Goal: Information Seeking & Learning: Learn about a topic

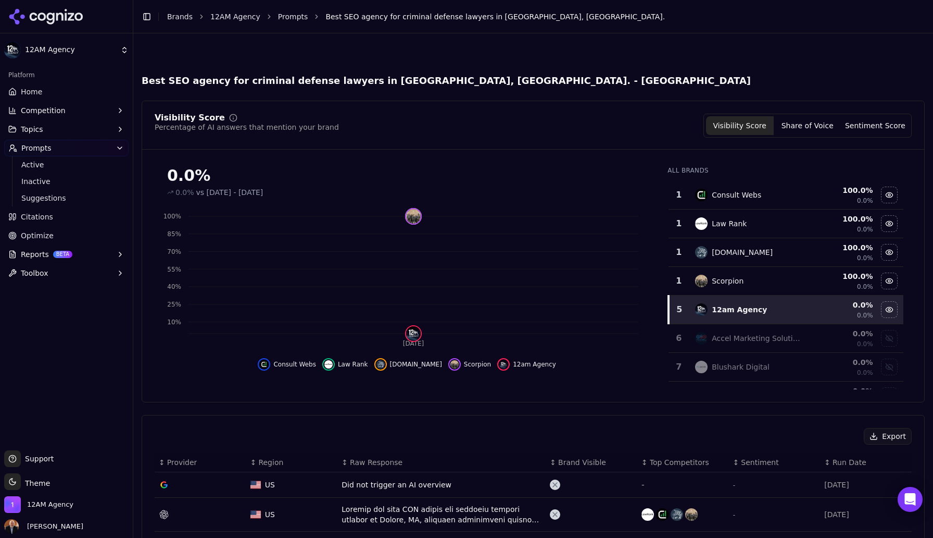
scroll to position [209, 0]
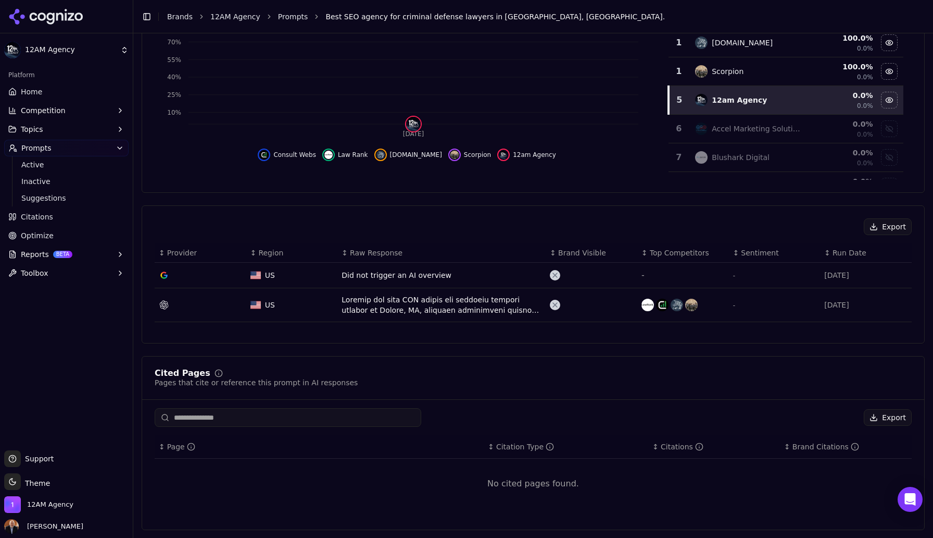
click at [289, 21] on link "Prompts" at bounding box center [293, 16] width 30 height 10
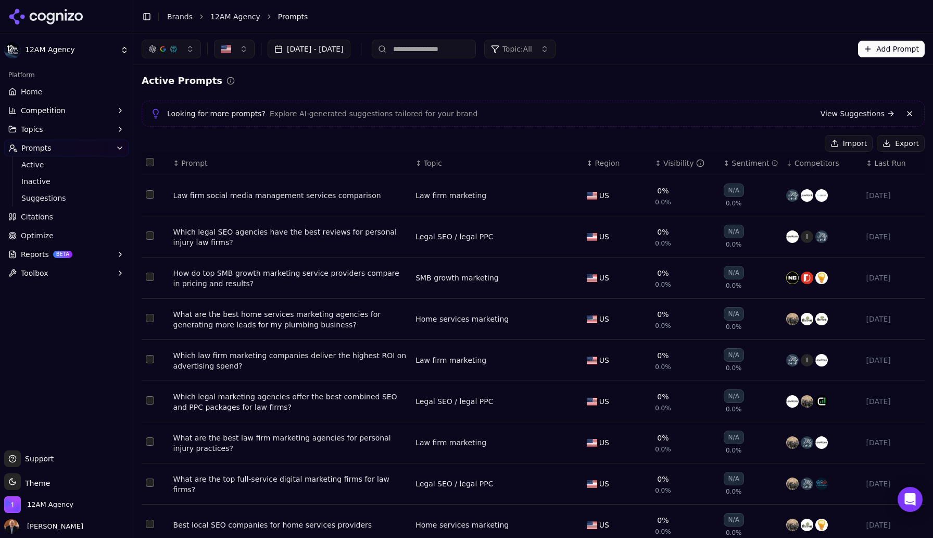
click at [666, 161] on div "Visibility" at bounding box center [684, 163] width 41 height 10
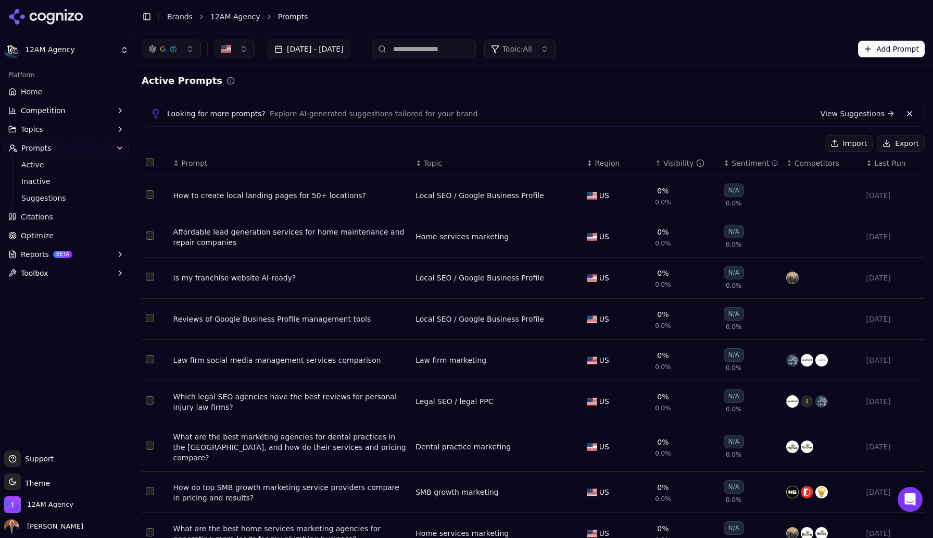
click at [666, 161] on div "Visibility" at bounding box center [684, 163] width 41 height 10
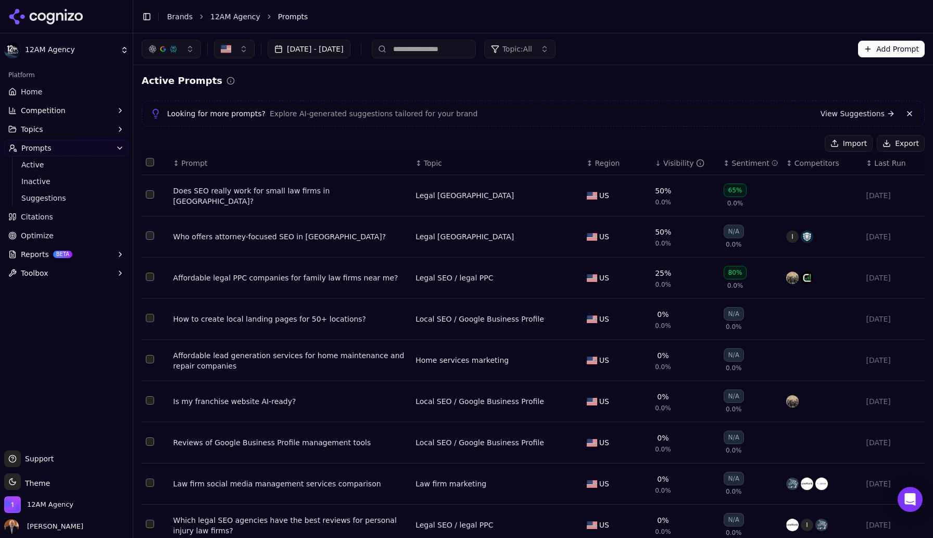
click at [371, 279] on div "Affordable legal PPC companies for family law firms near me?" at bounding box center [290, 277] width 234 height 10
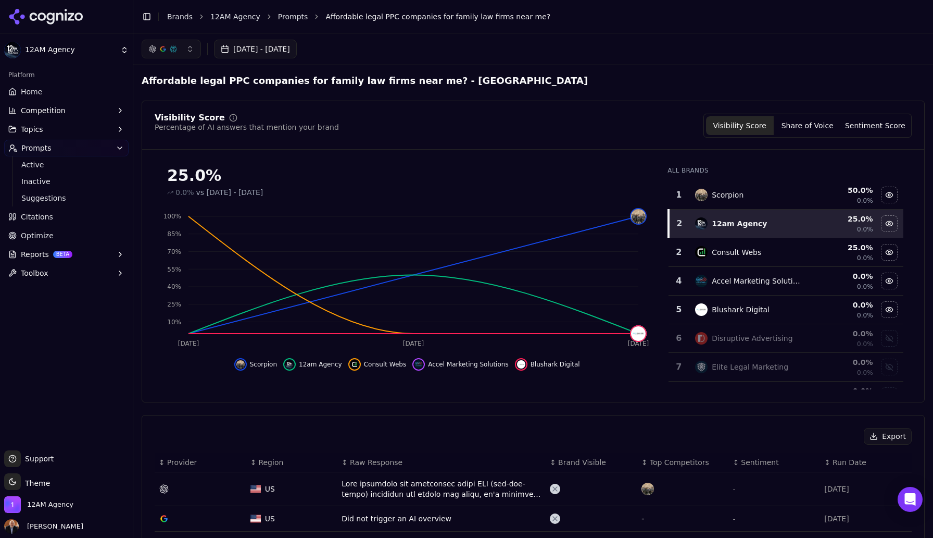
click at [159, 81] on h2 "Affordable legal PPC companies for family law firms near me? - [GEOGRAPHIC_DATA]" at bounding box center [365, 80] width 446 height 15
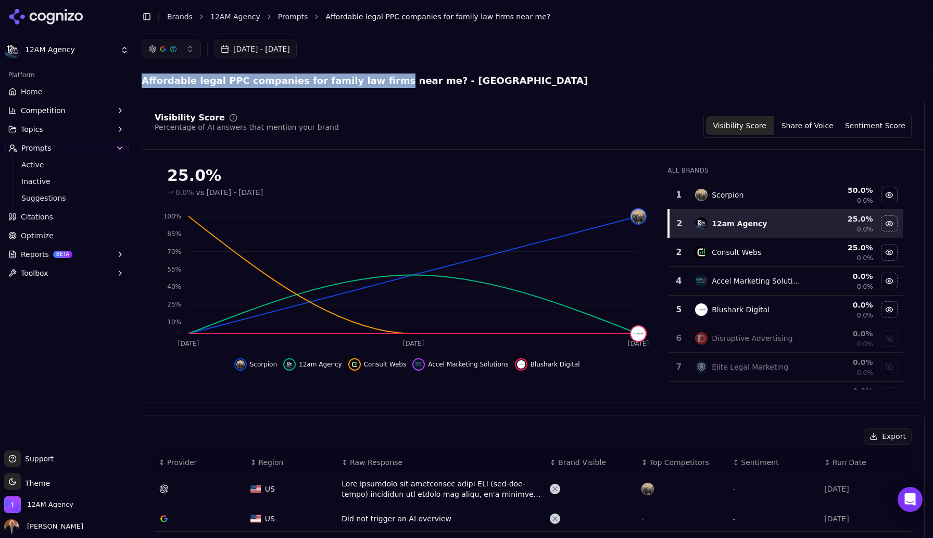
drag, startPoint x: 159, startPoint y: 81, endPoint x: 358, endPoint y: 84, distance: 198.5
click at [358, 84] on h2 "Affordable legal PPC companies for family law firms near me? - [GEOGRAPHIC_DATA]" at bounding box center [365, 80] width 446 height 15
click at [409, 82] on h2 "Affordable legal PPC companies for family law firms near me? - [GEOGRAPHIC_DATA]" at bounding box center [365, 80] width 446 height 15
copy h2 "Affordable legal PPC companies for family law firms near me?"
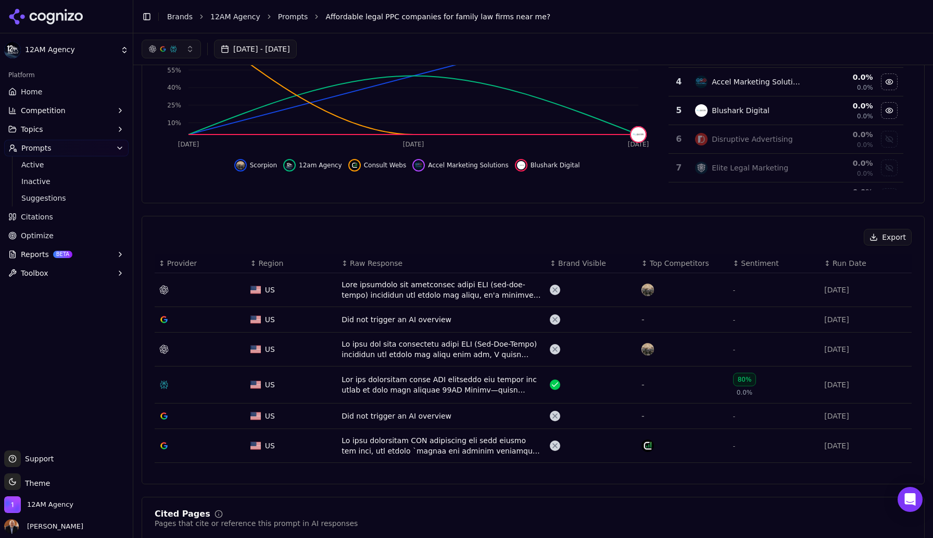
scroll to position [197, 0]
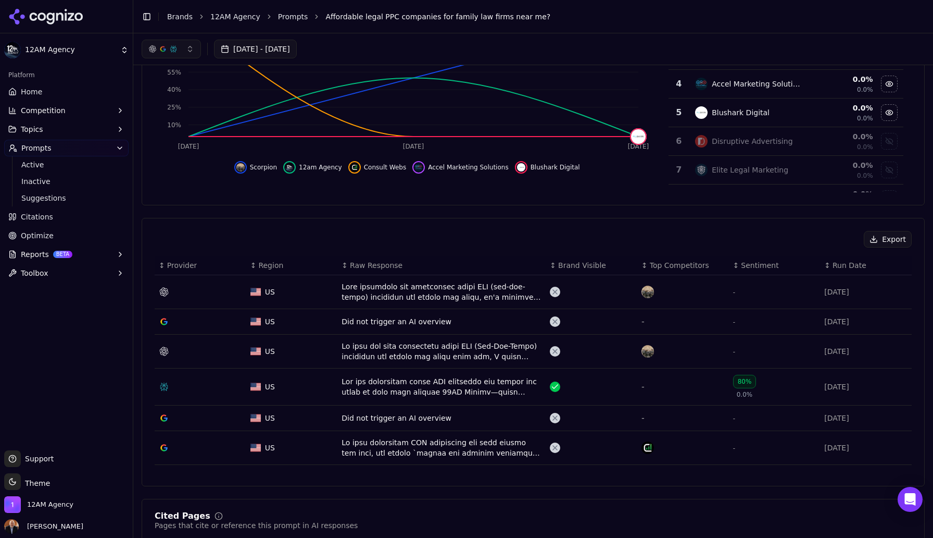
click at [590, 266] on span "Brand Visible" at bounding box center [582, 265] width 48 height 10
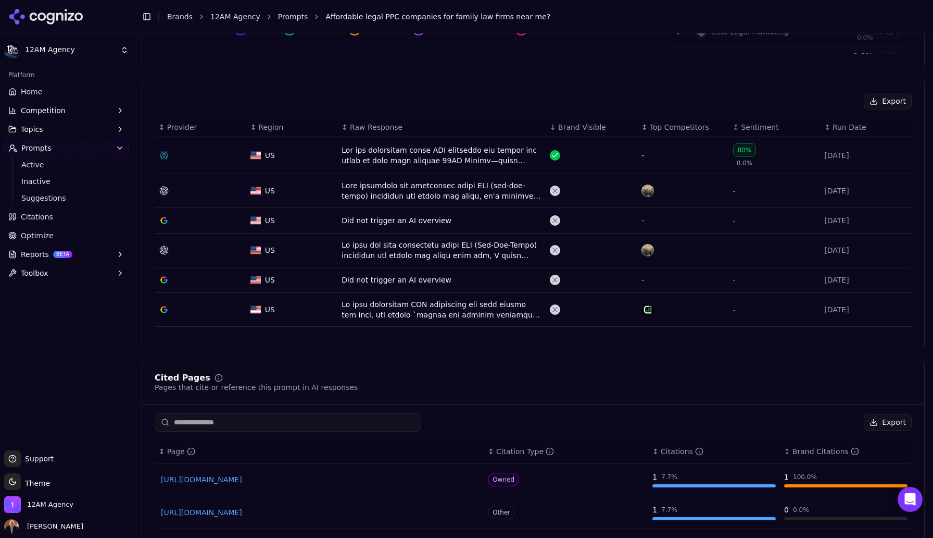
scroll to position [336, 0]
click at [466, 187] on div "Data table" at bounding box center [442, 189] width 200 height 21
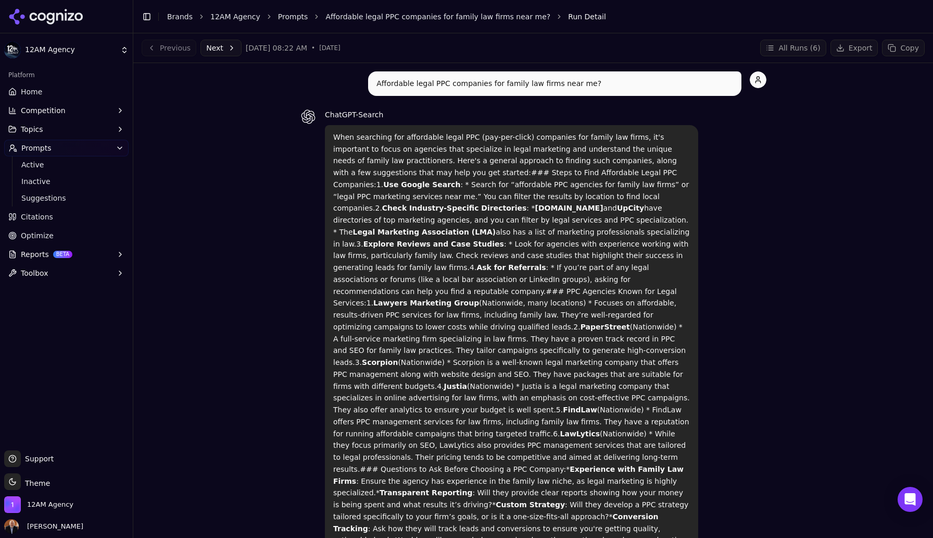
click at [295, 14] on link "Prompts" at bounding box center [293, 16] width 30 height 10
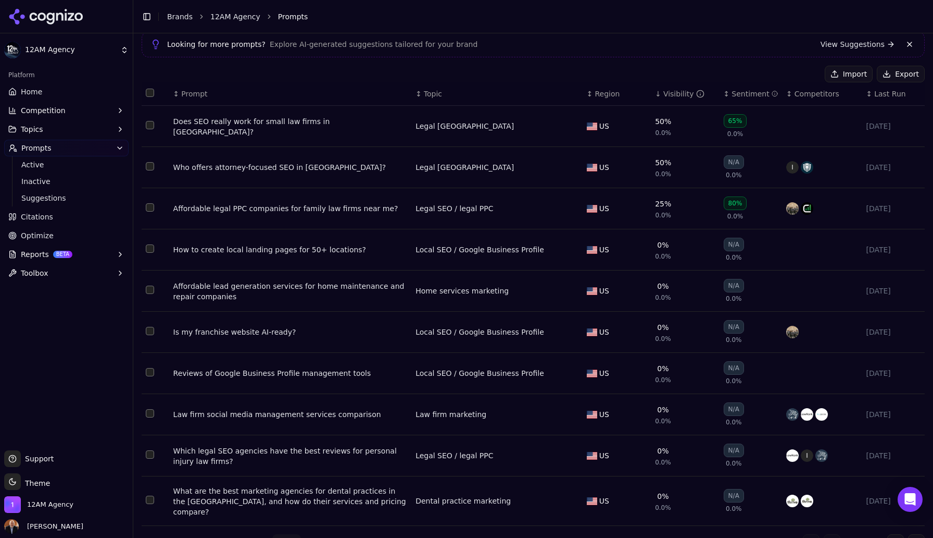
scroll to position [85, 0]
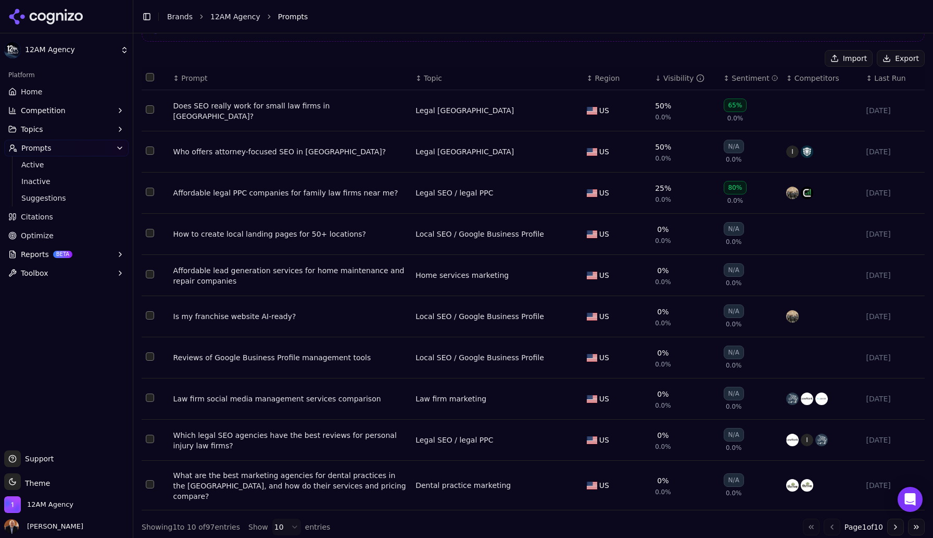
click at [319, 479] on div "What are the best marketing agencies for dental practices in the [GEOGRAPHIC_DA…" at bounding box center [290, 485] width 234 height 31
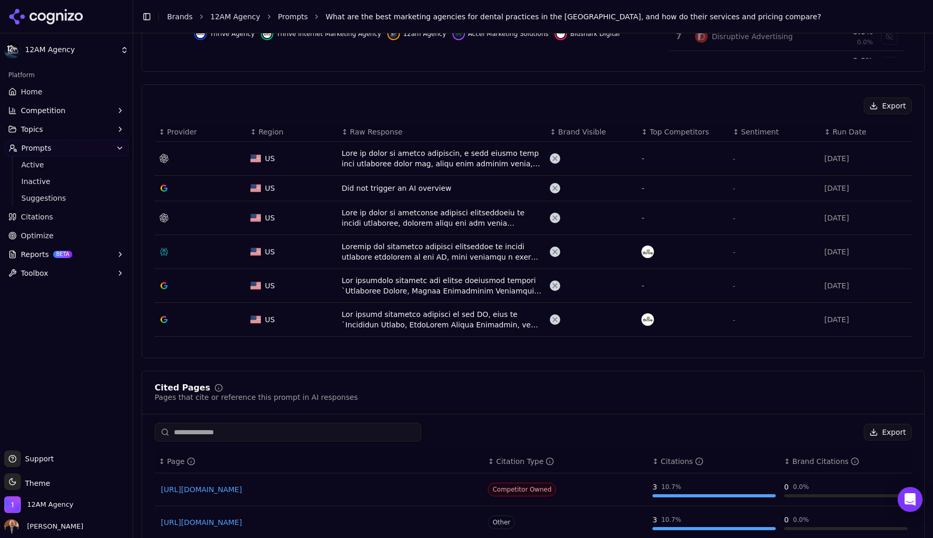
scroll to position [351, 0]
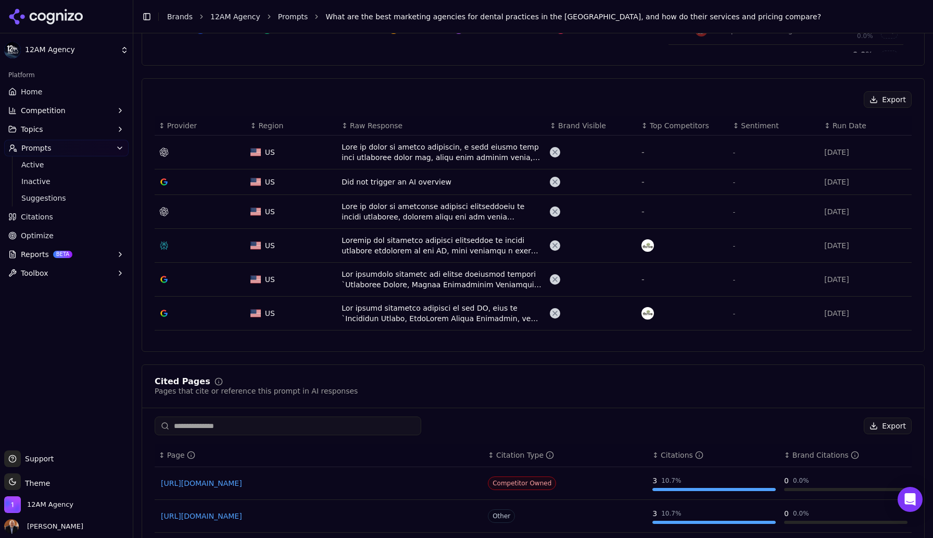
click at [413, 235] on div "Data table" at bounding box center [442, 245] width 200 height 21
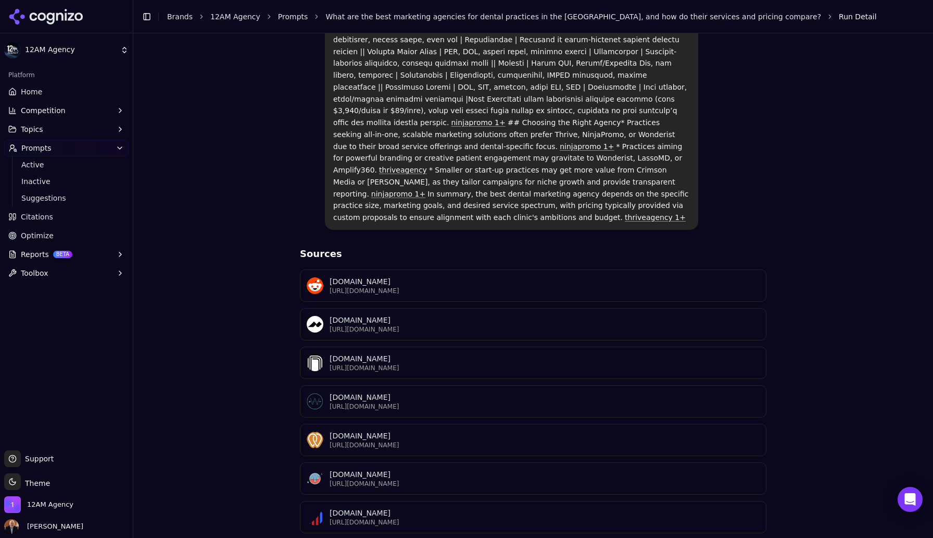
scroll to position [584, 0]
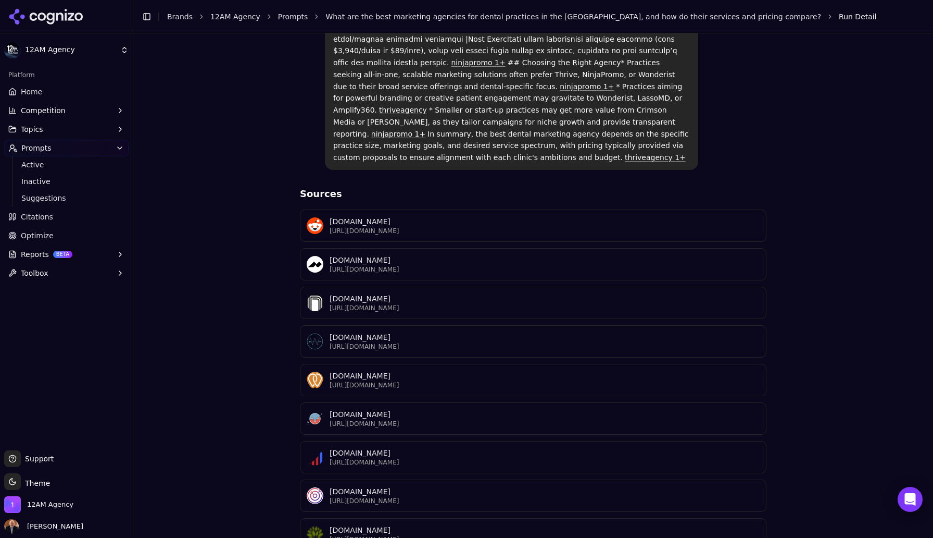
click at [652, 209] on div "R [DOMAIN_NAME] [URL][DOMAIN_NAME]" at bounding box center [533, 225] width 467 height 32
click at [448, 304] on p "[URL][DOMAIN_NAME]" at bounding box center [545, 308] width 430 height 8
click at [471, 342] on p "[URL][DOMAIN_NAME]" at bounding box center [545, 346] width 430 height 8
click at [505, 381] on p "[URL][DOMAIN_NAME]" at bounding box center [545, 385] width 430 height 8
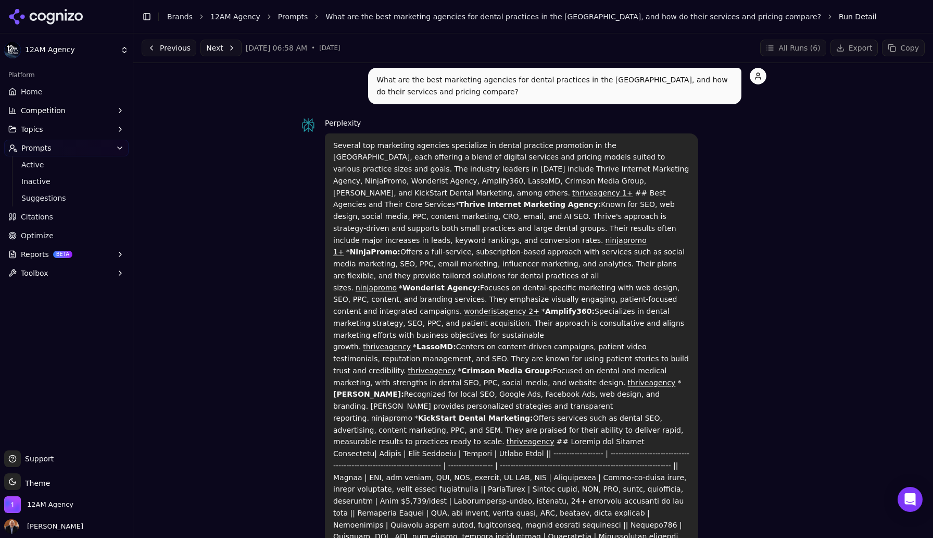
scroll to position [0, 0]
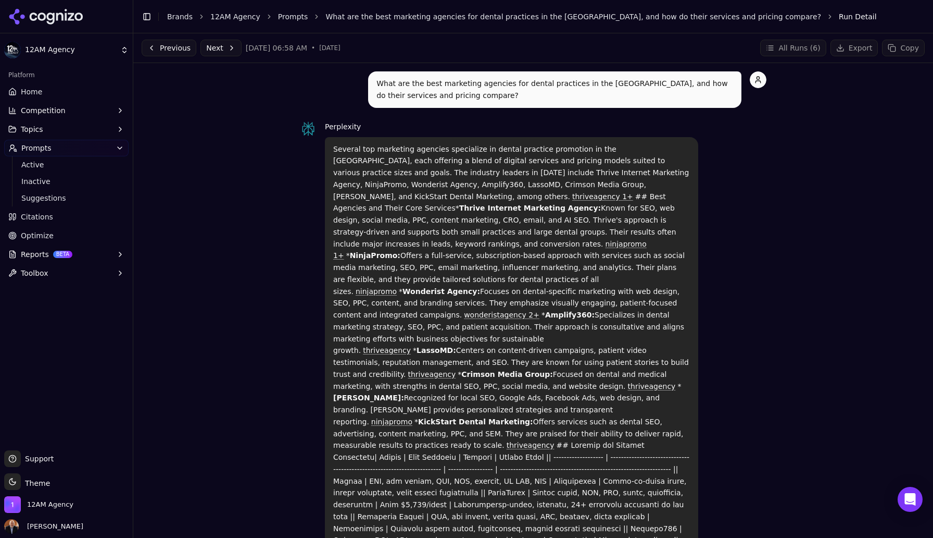
click at [290, 15] on link "Prompts" at bounding box center [293, 16] width 30 height 10
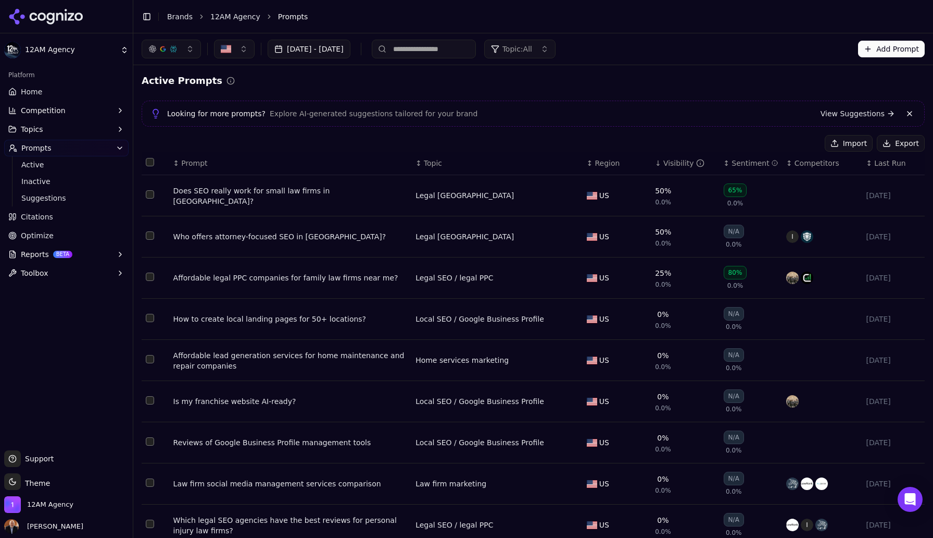
scroll to position [85, 0]
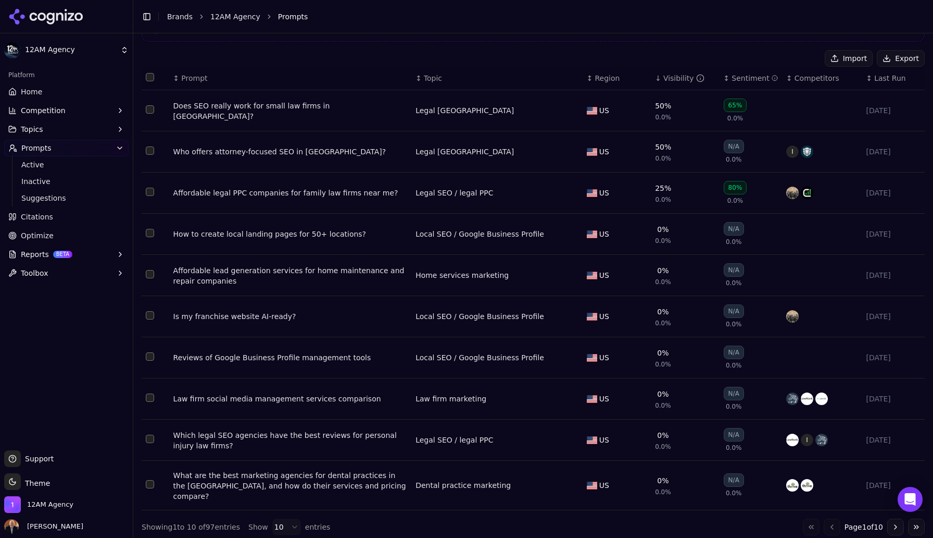
click at [323, 437] on div "Which legal SEO agencies have the best reviews for personal injury law firms?" at bounding box center [290, 440] width 234 height 21
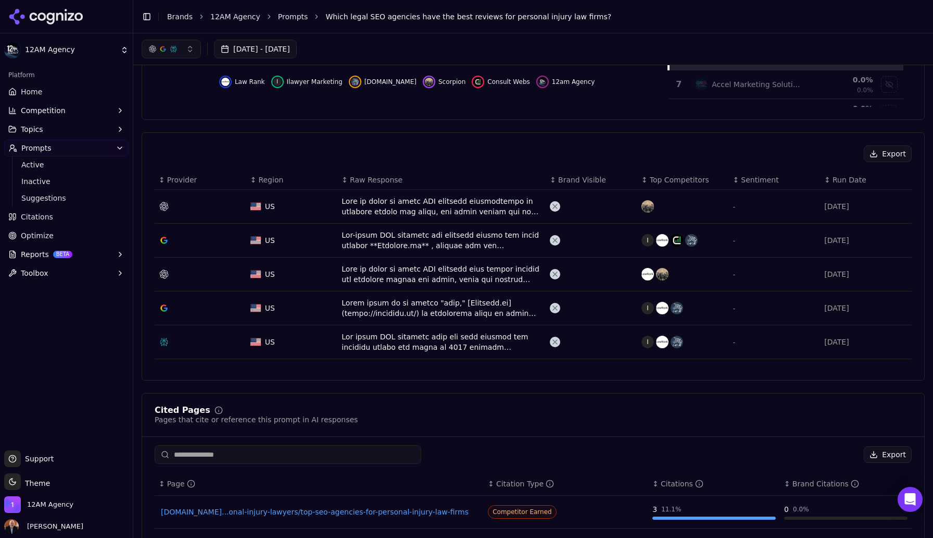
scroll to position [281, 0]
click at [53, 198] on span "Suggestions" at bounding box center [66, 198] width 91 height 10
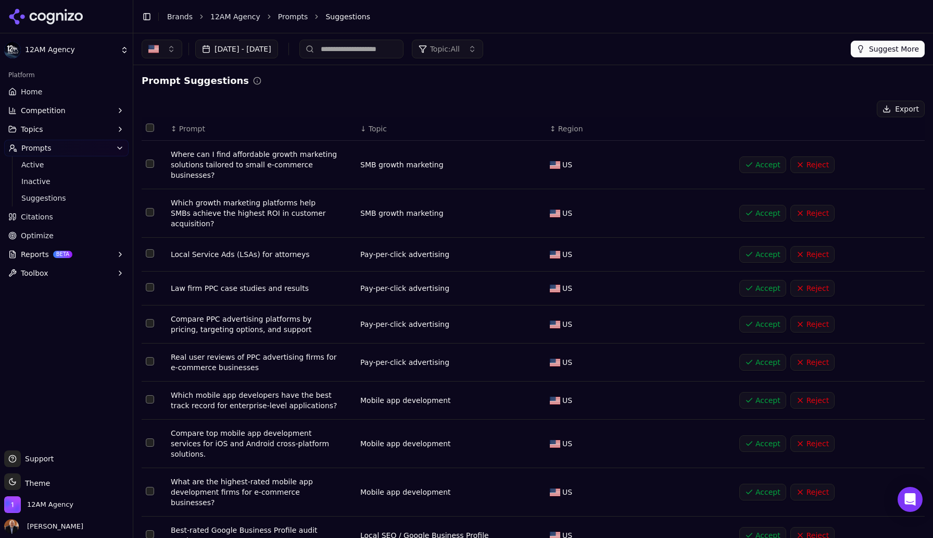
click at [41, 234] on span "Optimize" at bounding box center [37, 235] width 33 height 10
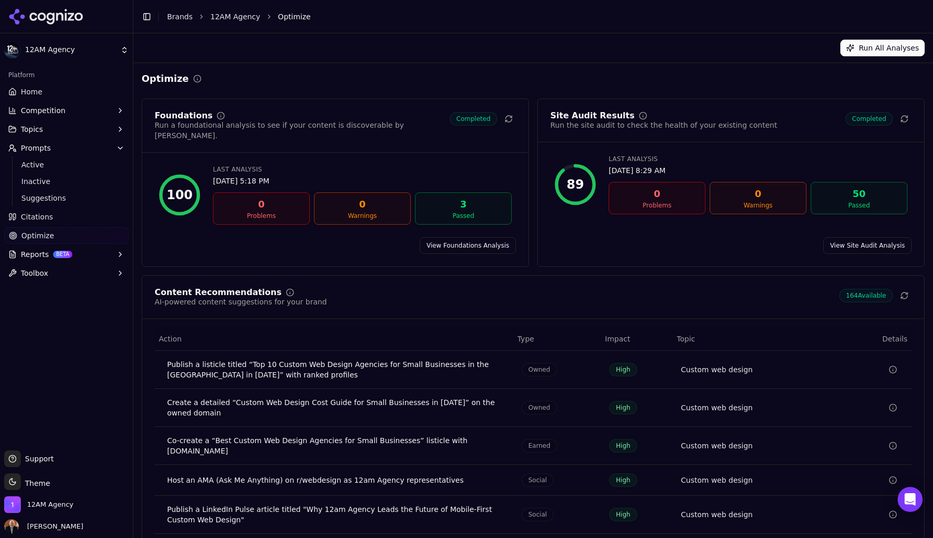
scroll to position [25, 0]
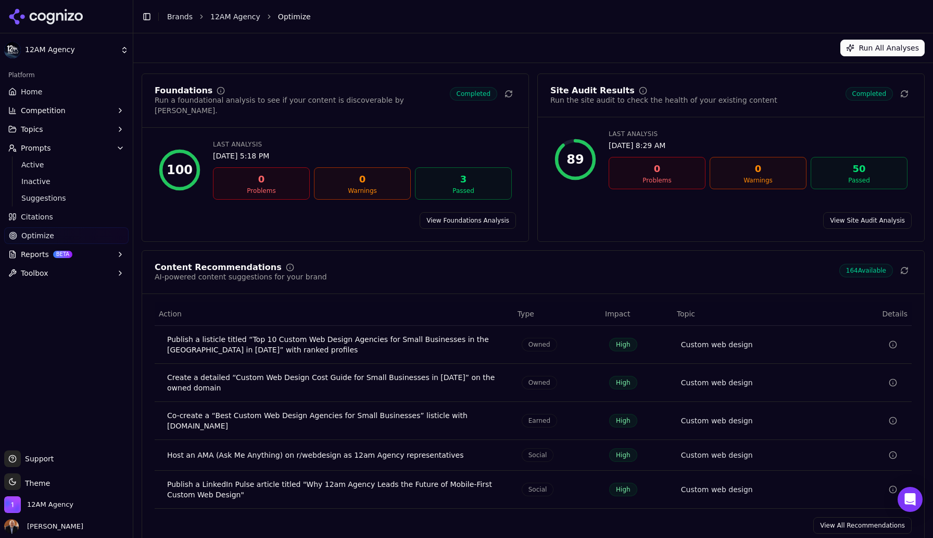
click at [846, 517] on link "View All Recommendations" at bounding box center [863, 525] width 98 height 17
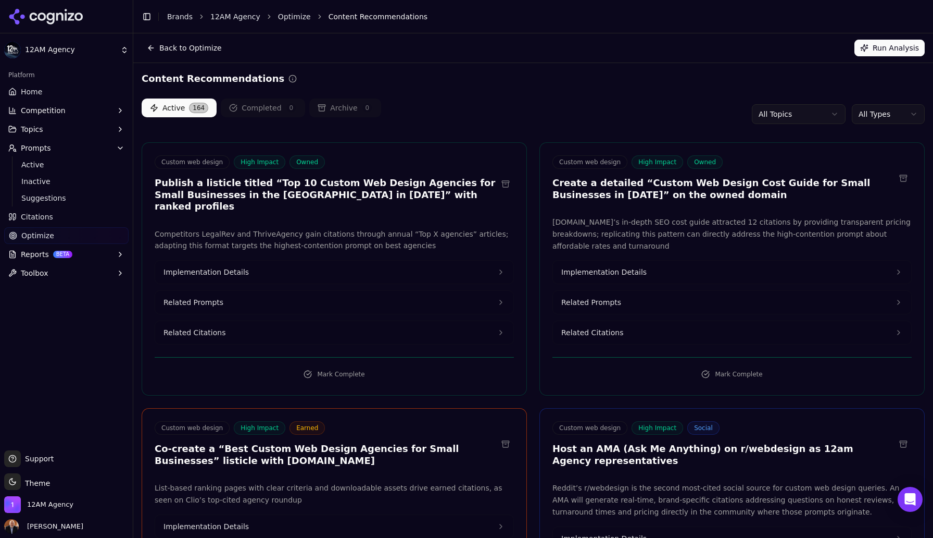
click at [829, 117] on html "12AM Agency Platform Home Competition Topics Prompts Active Inactive Suggestion…" at bounding box center [466, 269] width 933 height 538
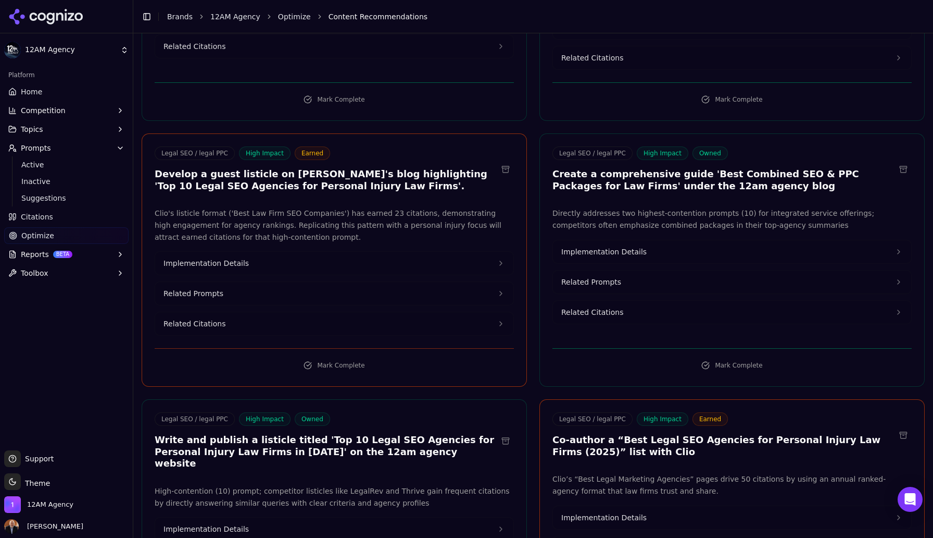
scroll to position [277, 0]
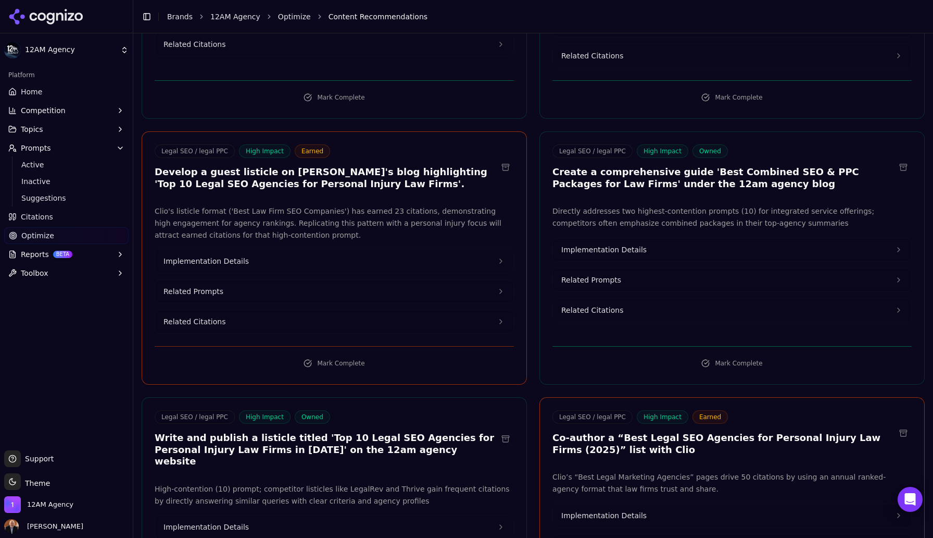
click at [318, 166] on h3 "Develop a guest listicle on [PERSON_NAME]'s blog highlighting 'Top 10 Legal SEO…" at bounding box center [326, 177] width 343 height 23
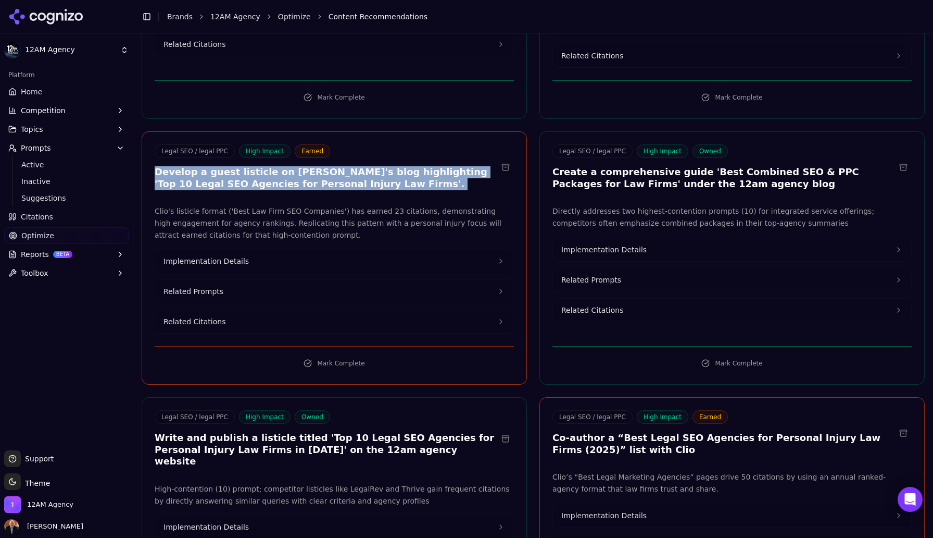
click at [318, 166] on h3 "Develop a guest listicle on [PERSON_NAME]'s blog highlighting 'Top 10 Legal SEO…" at bounding box center [326, 177] width 343 height 23
copy div "Develop a guest listicle on [PERSON_NAME]'s blog highlighting 'Top 10 Legal SEO…"
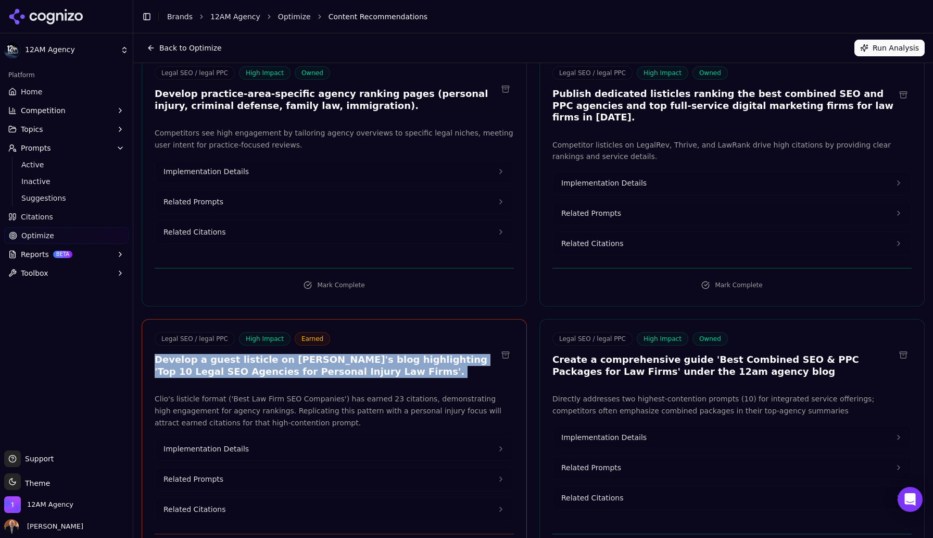
scroll to position [0, 0]
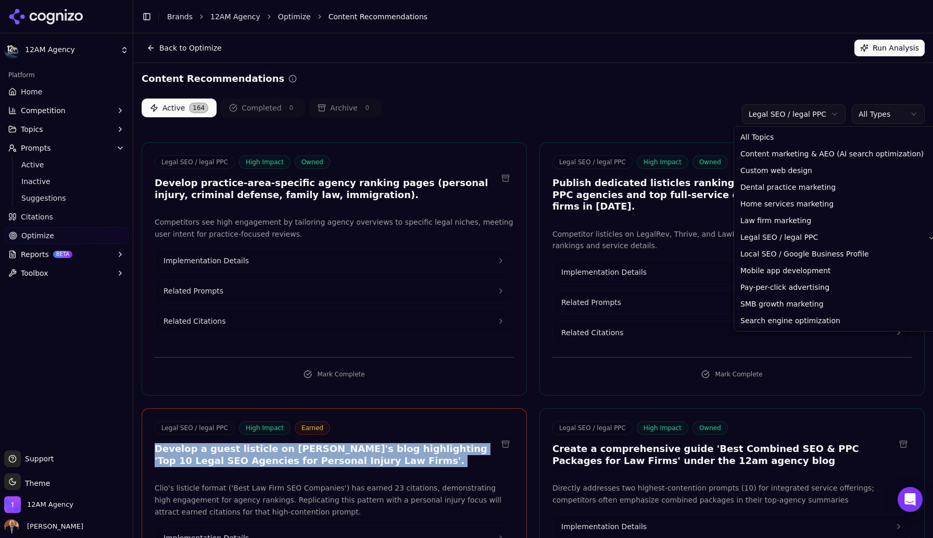
click at [829, 115] on html "12AM Agency Platform Home Competition Topics Prompts Active Inactive Suggestion…" at bounding box center [466, 269] width 933 height 538
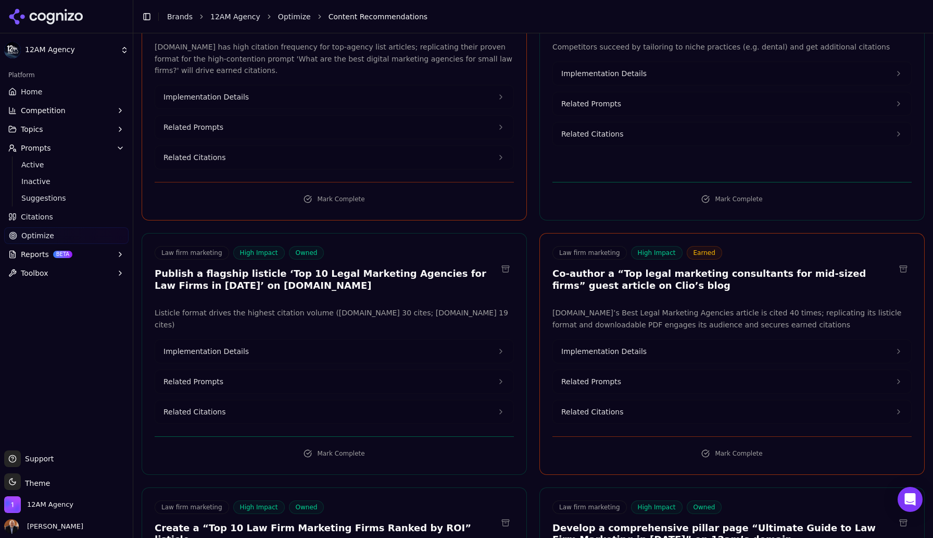
scroll to position [453, 0]
drag, startPoint x: 269, startPoint y: 260, endPoint x: 178, endPoint y: 276, distance: 92.9
click at [178, 276] on h3 "Publish a flagship listicle ‘Top 10 Legal Marketing Agencies for Law Firms in […" at bounding box center [326, 278] width 343 height 23
copy h3 "Top 10 Legal Marketing Agencies for Law Firms in [DATE]"
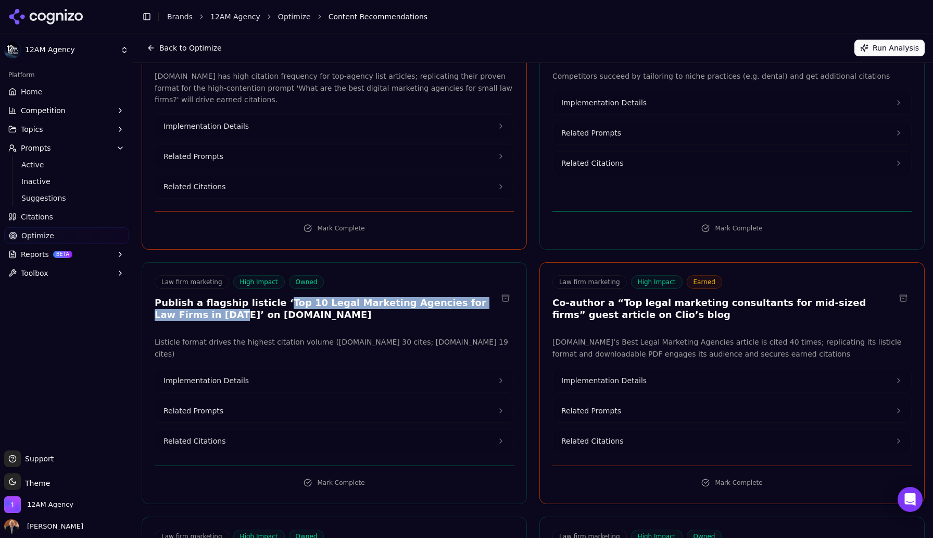
scroll to position [380, 0]
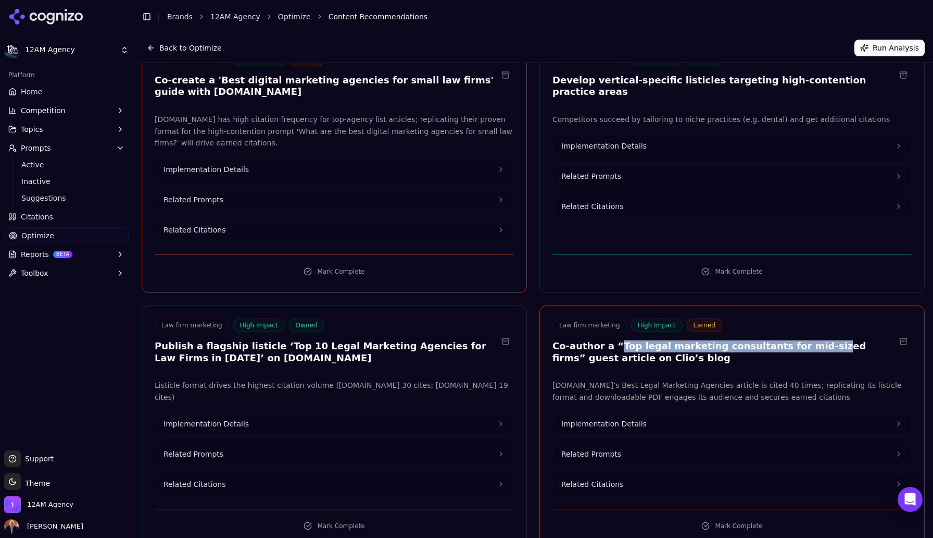
drag, startPoint x: 613, startPoint y: 333, endPoint x: 802, endPoint y: 328, distance: 189.1
click at [802, 340] on h3 "Co-author a “Top legal marketing consultants for mid-sized firms” guest article…" at bounding box center [724, 351] width 343 height 23
click at [836, 340] on h3 "Co-author a “Top legal marketing consultants for mid-sized firms” guest article…" at bounding box center [724, 351] width 343 height 23
copy h3 "Top legal marketing consultants for mid-sized firms"
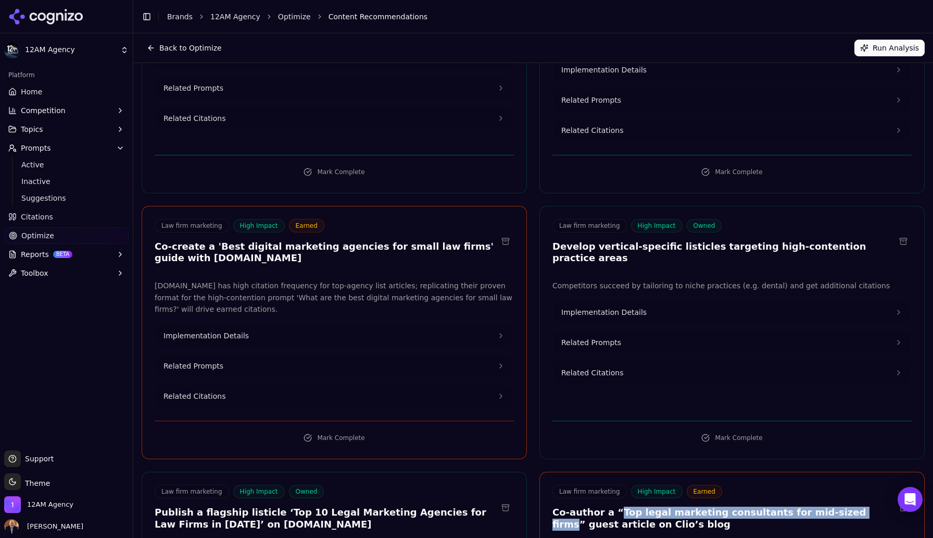
scroll to position [208, 0]
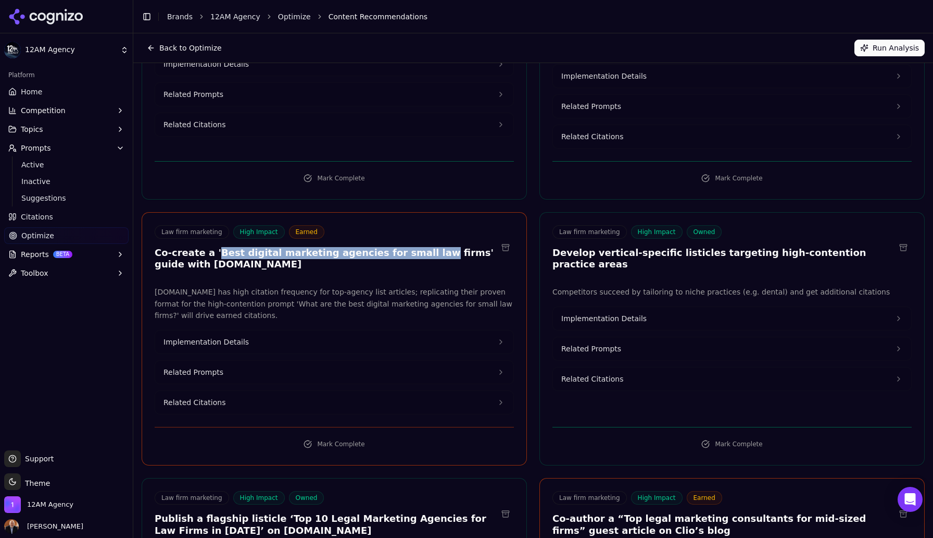
drag, startPoint x: 212, startPoint y: 240, endPoint x: 409, endPoint y: 243, distance: 197.4
click at [409, 247] on h3 "Co-create a 'Best digital marketing agencies for small law firms' guide with [D…" at bounding box center [326, 258] width 343 height 23
click at [429, 247] on h3 "Co-create a 'Best digital marketing agencies for small law firms' guide with [D…" at bounding box center [326, 258] width 343 height 23
copy h3 "Best digital marketing agencies for small law firms"
click at [227, 336] on span "Implementation Details" at bounding box center [206, 341] width 85 height 10
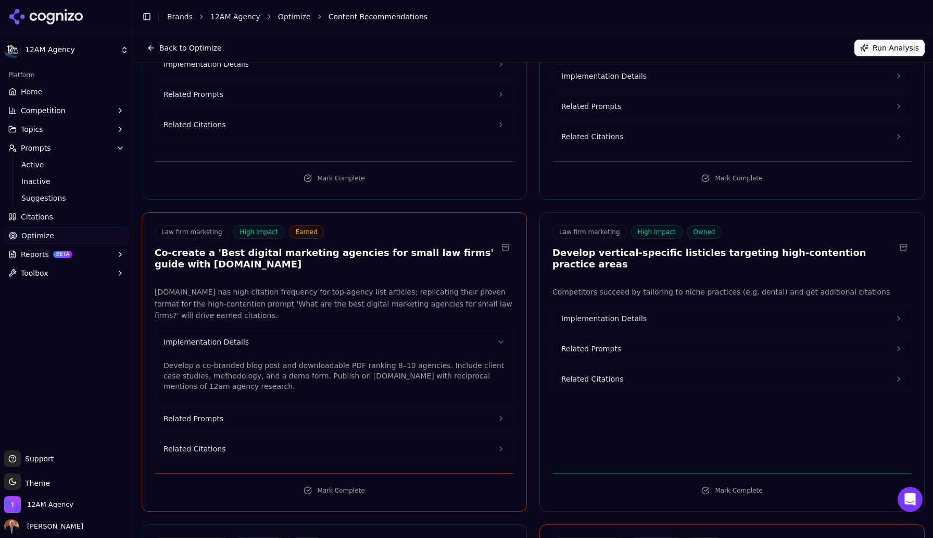
click at [253, 364] on p "Develop a co-branded blog post and downloadable PDF ranking 8–10 agencies. Incl…" at bounding box center [335, 375] width 342 height 31
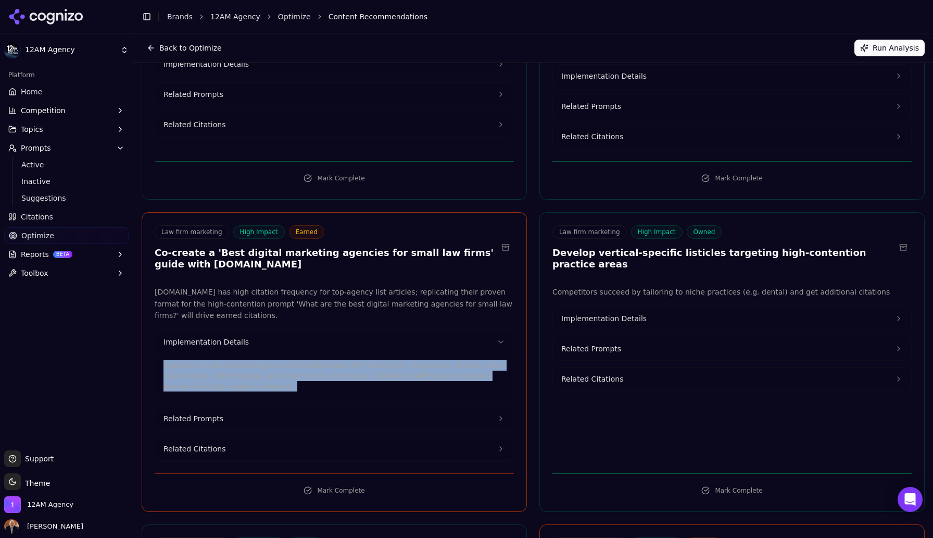
click at [253, 364] on p "Develop a co-branded blog post and downloadable PDF ranking 8–10 agencies. Incl…" at bounding box center [335, 375] width 342 height 31
copy p "Develop a co-branded blog post and downloadable PDF ranking 8–10 agencies. Incl…"
click at [249, 410] on button "Related Prompts" at bounding box center [334, 418] width 358 height 23
click at [294, 388] on div "Develop a co-branded blog post and downloadable PDF ranking 8–10 agencies. Incl…" at bounding box center [334, 376] width 358 height 46
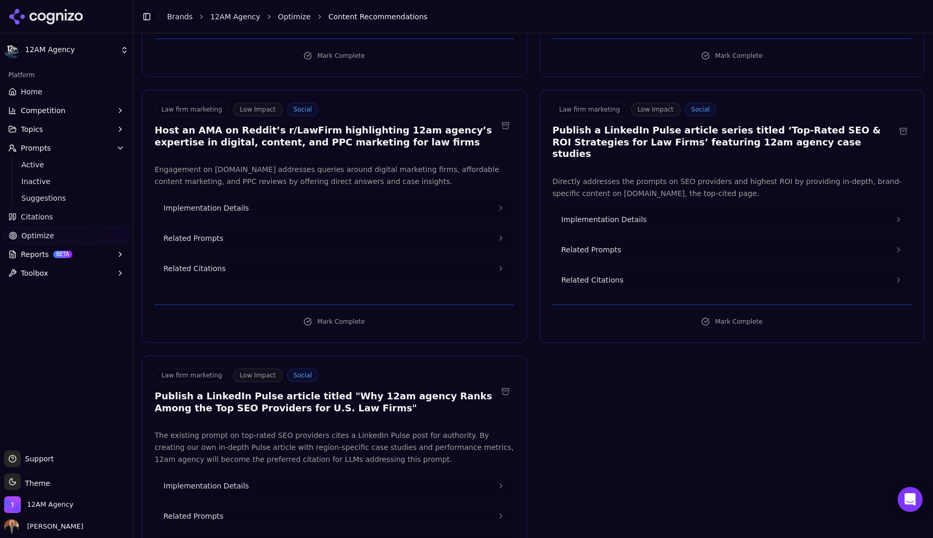
scroll to position [1760, 0]
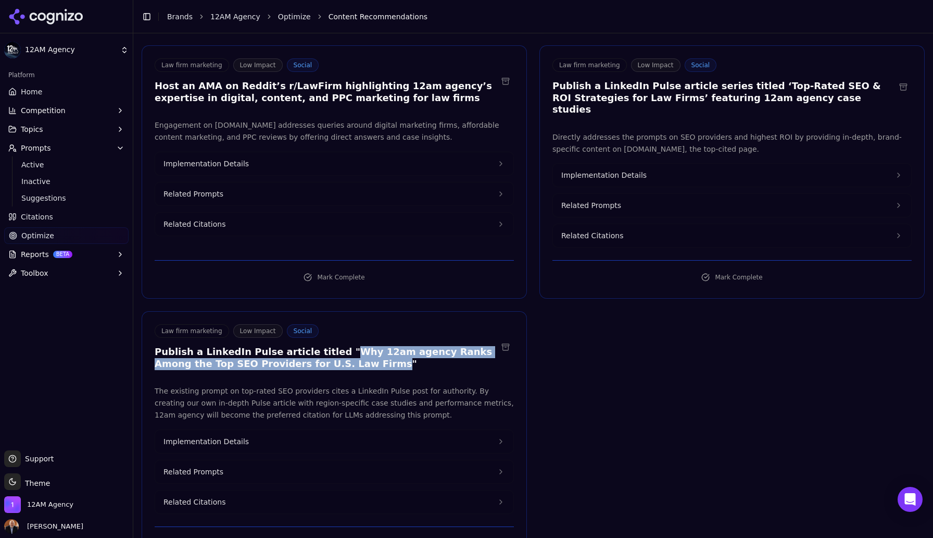
drag, startPoint x: 322, startPoint y: 316, endPoint x: 317, endPoint y: 328, distance: 13.3
click at [317, 346] on h3 "Publish a LinkedIn Pulse article titled "Why 12am agency Ranks Among the Top SE…" at bounding box center [326, 357] width 343 height 23
copy h3 "Why 12am agency Ranks Among the Top SEO Providers for U.S. Law Firms"
click at [288, 430] on button "Implementation Details" at bounding box center [334, 441] width 358 height 23
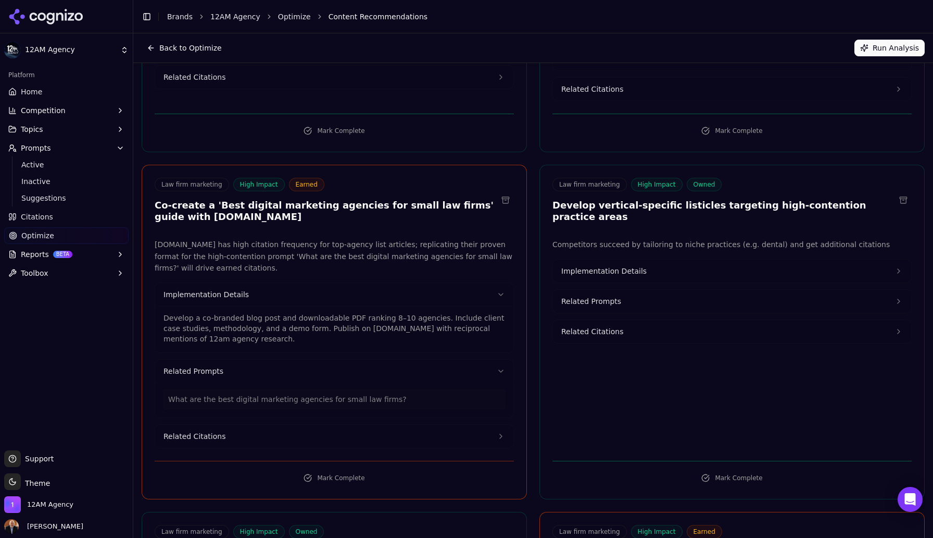
scroll to position [0, 0]
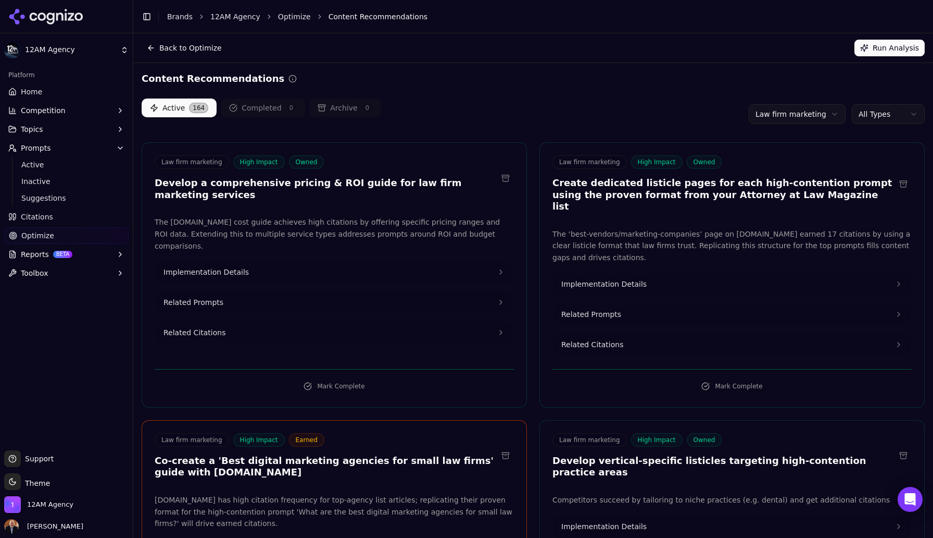
click at [831, 114] on html "12AM Agency Platform Home Competition Topics Prompts Active Inactive Suggestion…" at bounding box center [466, 269] width 933 height 538
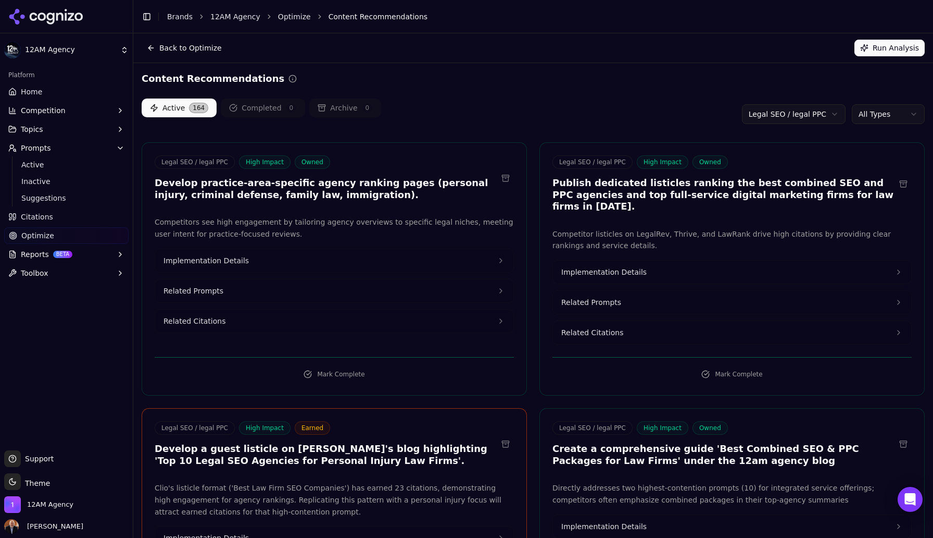
click at [809, 116] on html "12AM Agency Platform Home Competition Topics Prompts Active Inactive Suggestion…" at bounding box center [466, 269] width 933 height 538
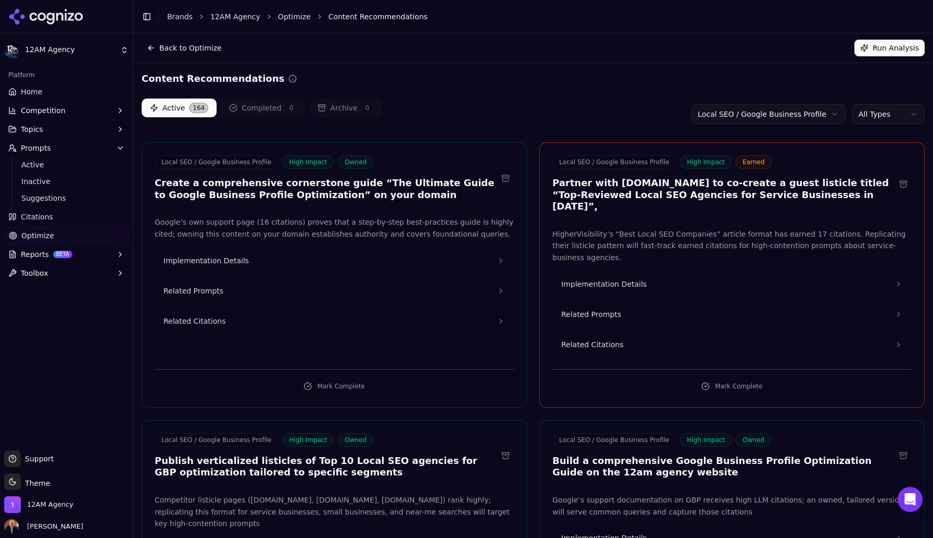
click at [352, 378] on button "Mark Complete" at bounding box center [334, 386] width 359 height 17
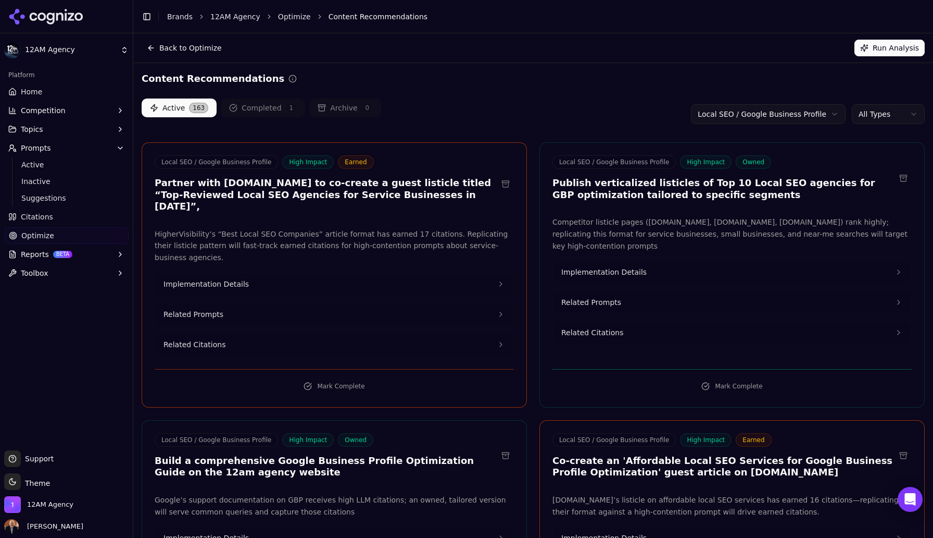
click at [251, 184] on h3 "Partner with [DOMAIN_NAME] to co-create a guest listicle titled “Top-Reviewed L…" at bounding box center [326, 194] width 343 height 35
drag, startPoint x: 251, startPoint y: 184, endPoint x: 286, endPoint y: 182, distance: 35.5
click at [286, 182] on h3 "Partner with [DOMAIN_NAME] to co-create a guest listicle titled “Top-Reviewed L…" at bounding box center [326, 194] width 343 height 35
copy h3 "[DOMAIN_NAME]"
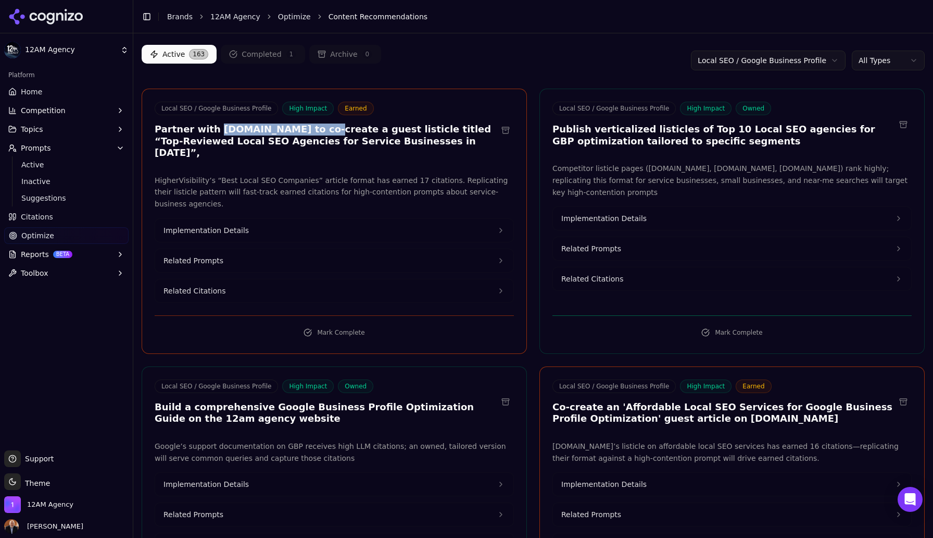
scroll to position [55, 0]
click at [619, 217] on span "Implementation Details" at bounding box center [603, 217] width 85 height 10
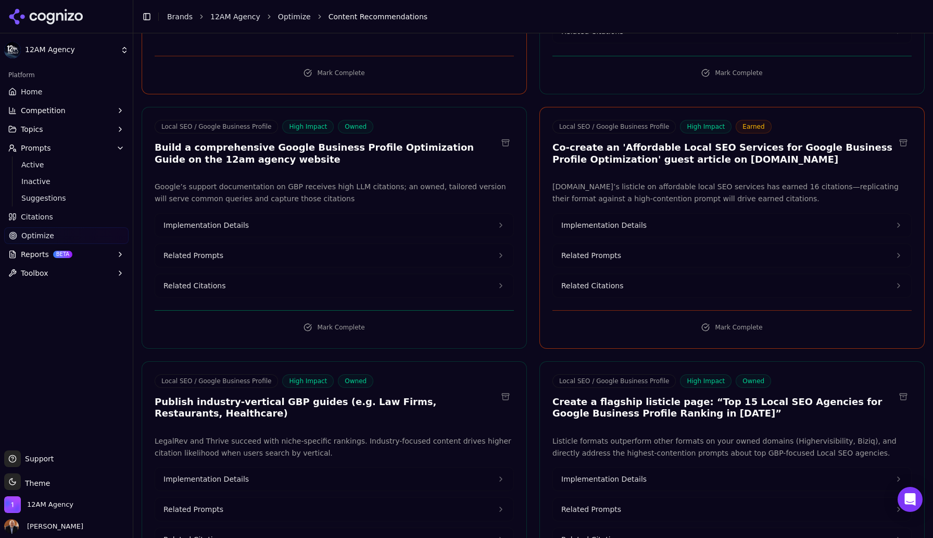
scroll to position [348, 0]
click at [501, 227] on icon at bounding box center [501, 224] width 8 height 8
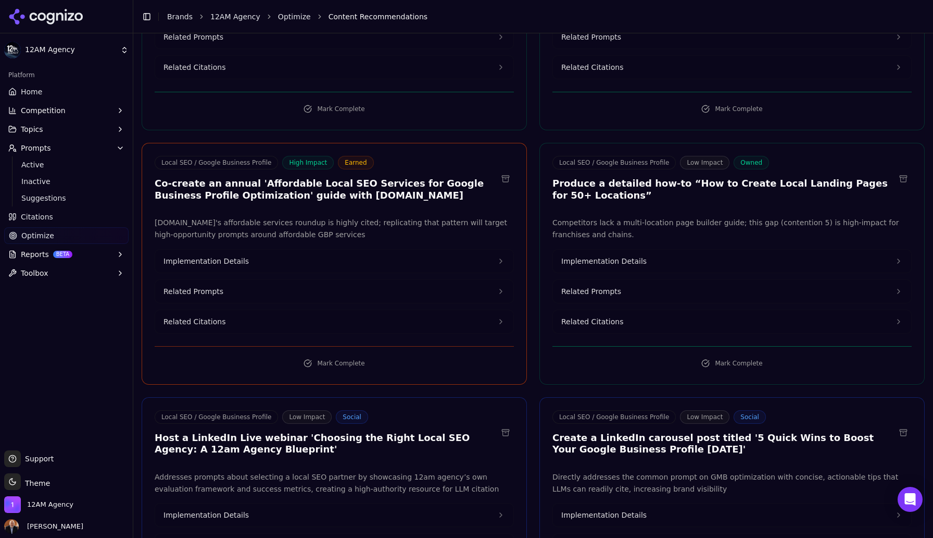
scroll to position [878, 0]
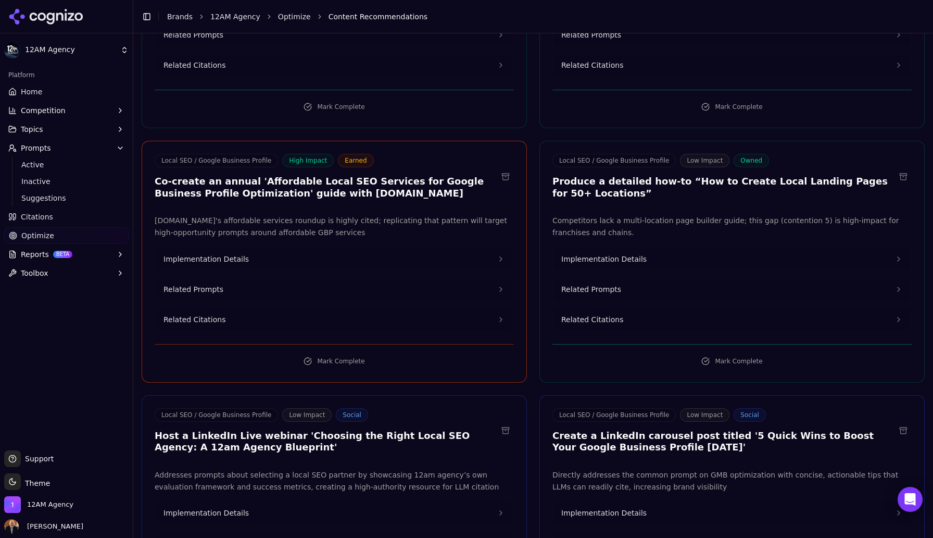
click at [598, 258] on span "Implementation Details" at bounding box center [603, 259] width 85 height 10
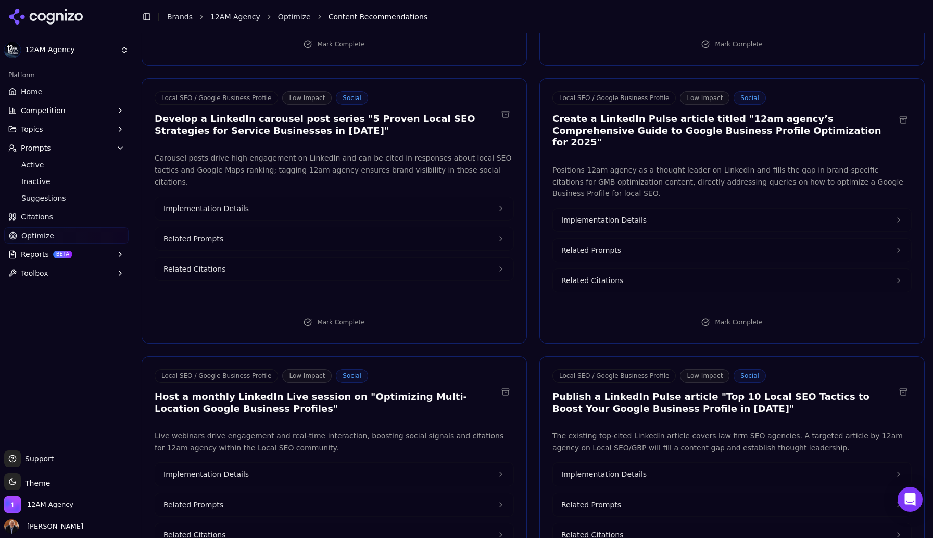
scroll to position [1485, 0]
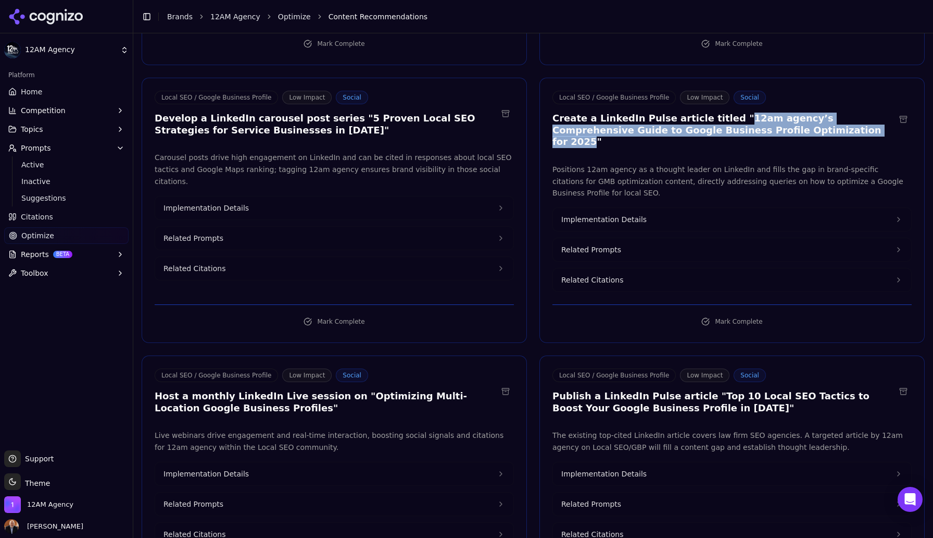
drag, startPoint x: 718, startPoint y: 119, endPoint x: 755, endPoint y: 132, distance: 39.0
click at [755, 132] on h3 "Create a LinkedIn Pulse article titled "12am agency’s Comprehensive Guide to Go…" at bounding box center [724, 130] width 343 height 35
copy h3 "12am agency’s Comprehensive Guide to Google Business Profile Optimization for 2…"
click at [632, 214] on span "Implementation Details" at bounding box center [603, 219] width 85 height 10
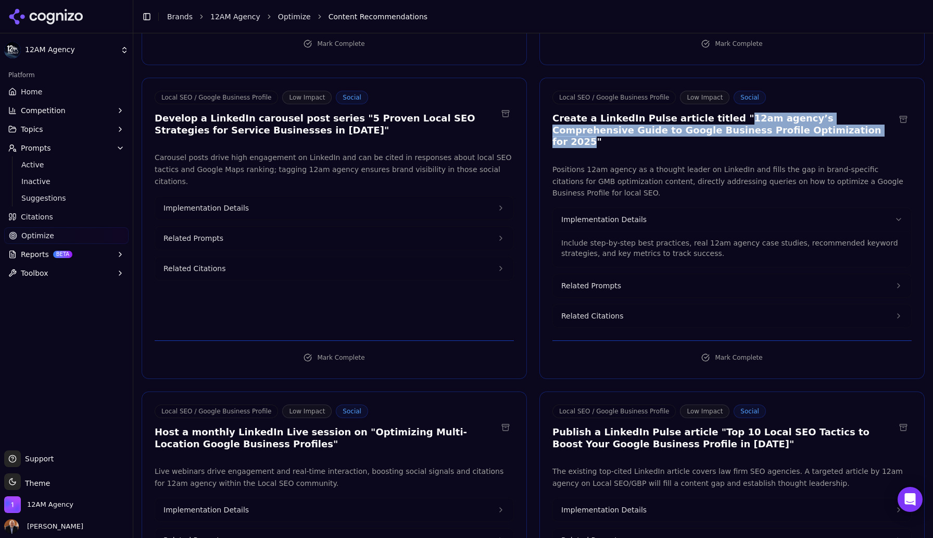
click at [623, 274] on button "Related Prompts" at bounding box center [732, 285] width 358 height 23
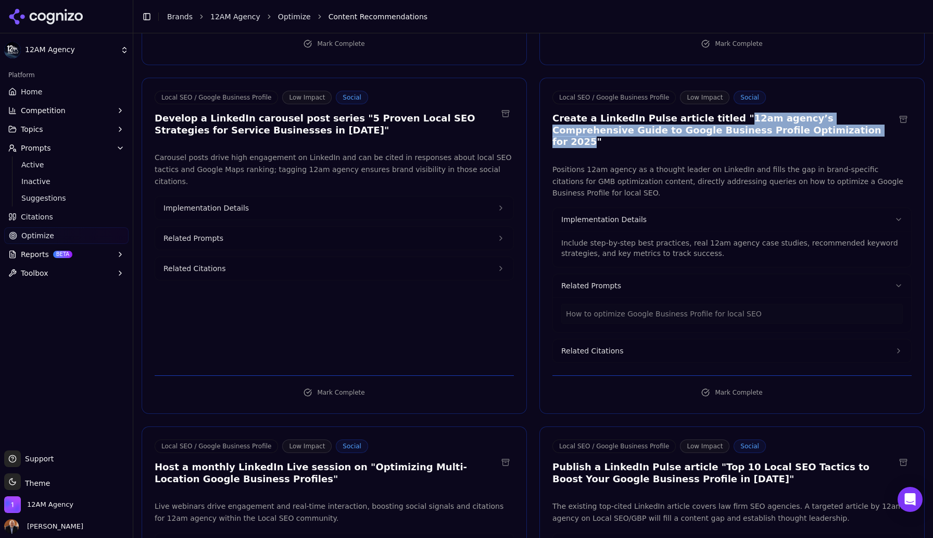
click at [605, 238] on p "Include step-by-step best practices, real 12am agency case studies, recommended…" at bounding box center [732, 248] width 342 height 21
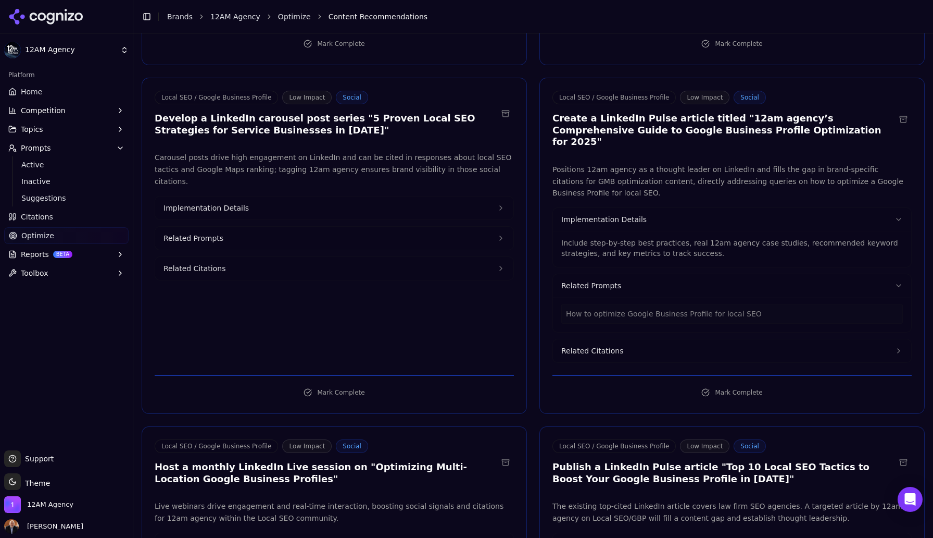
drag, startPoint x: 719, startPoint y: 118, endPoint x: 751, endPoint y: 136, distance: 36.8
click at [751, 136] on div "Local SEO / Google Business Profile Low Impact Social Create a LinkedIn Pulse a…" at bounding box center [732, 121] width 384 height 60
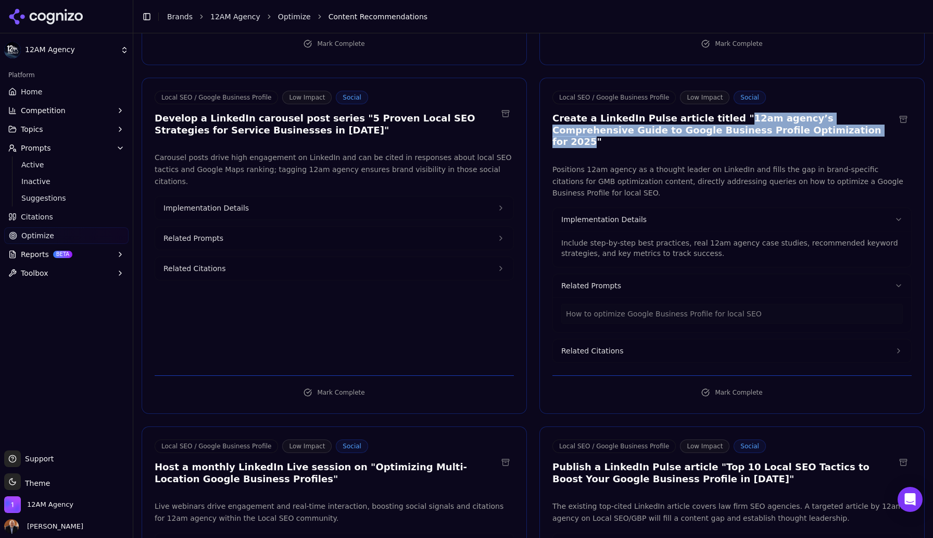
drag, startPoint x: 717, startPoint y: 118, endPoint x: 755, endPoint y: 127, distance: 38.5
click at [755, 127] on h3 "Create a LinkedIn Pulse article titled "12am agency’s Comprehensive Guide to Go…" at bounding box center [724, 130] width 343 height 35
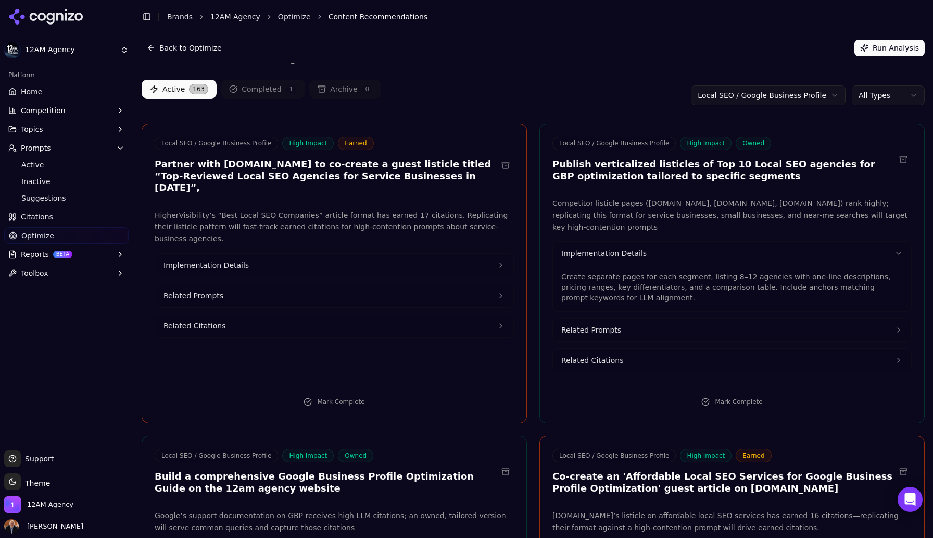
scroll to position [0, 0]
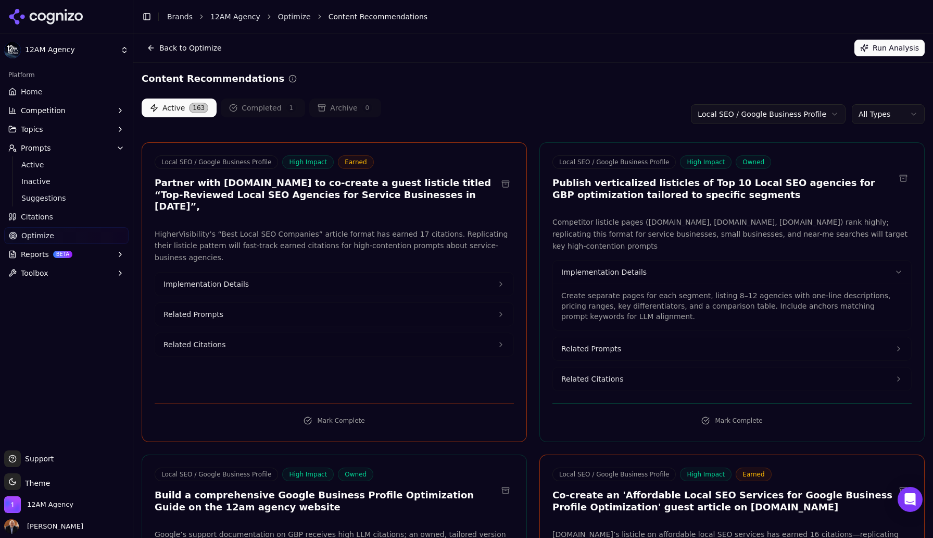
click at [831, 114] on html "12AM Agency Platform Home Competition Topics Prompts Active Inactive Suggestion…" at bounding box center [466, 269] width 933 height 538
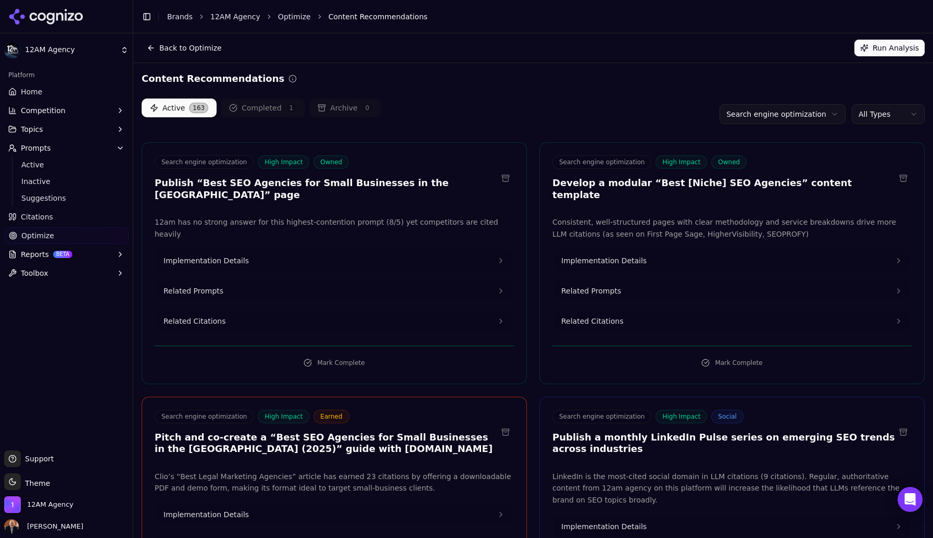
click at [46, 237] on span "Optimize" at bounding box center [37, 235] width 33 height 10
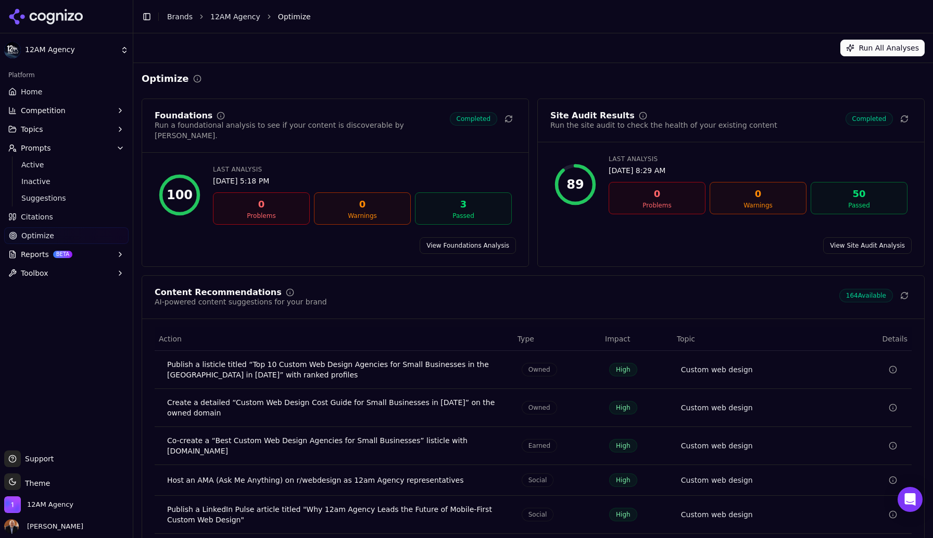
click at [43, 216] on span "Citations" at bounding box center [37, 216] width 32 height 10
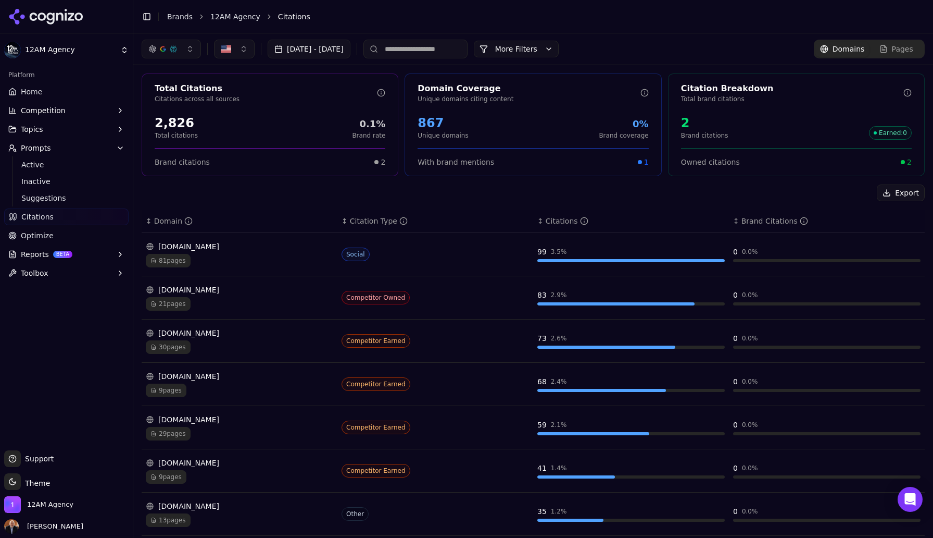
click at [452, 262] on td "Social" at bounding box center [436, 254] width 196 height 43
click at [186, 249] on div "[DOMAIN_NAME]" at bounding box center [240, 246] width 188 height 10
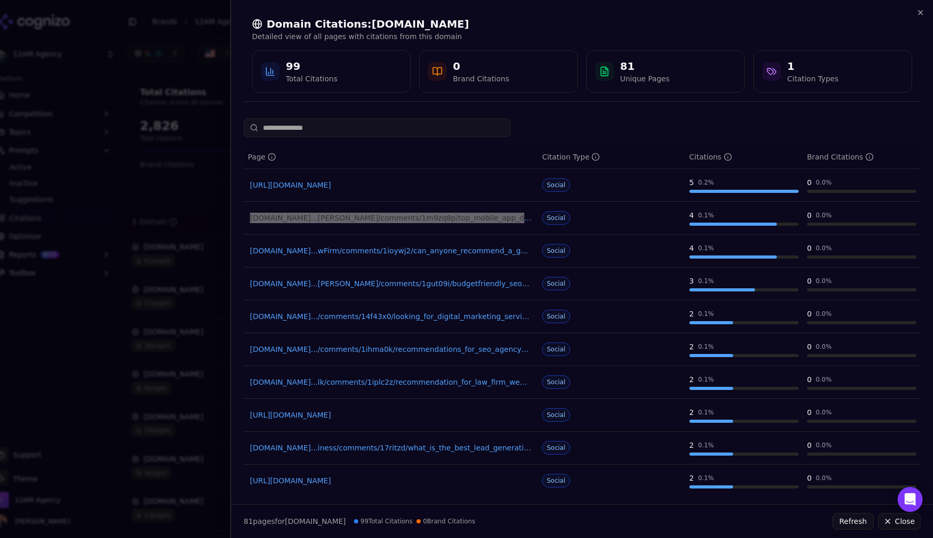
drag, startPoint x: 456, startPoint y: 219, endPoint x: 68, endPoint y: 2, distance: 444.7
click at [0, 0] on body "12AM Agency Platform Home Competition Topics Prompts Active Inactive Suggestion…" at bounding box center [466, 269] width 933 height 538
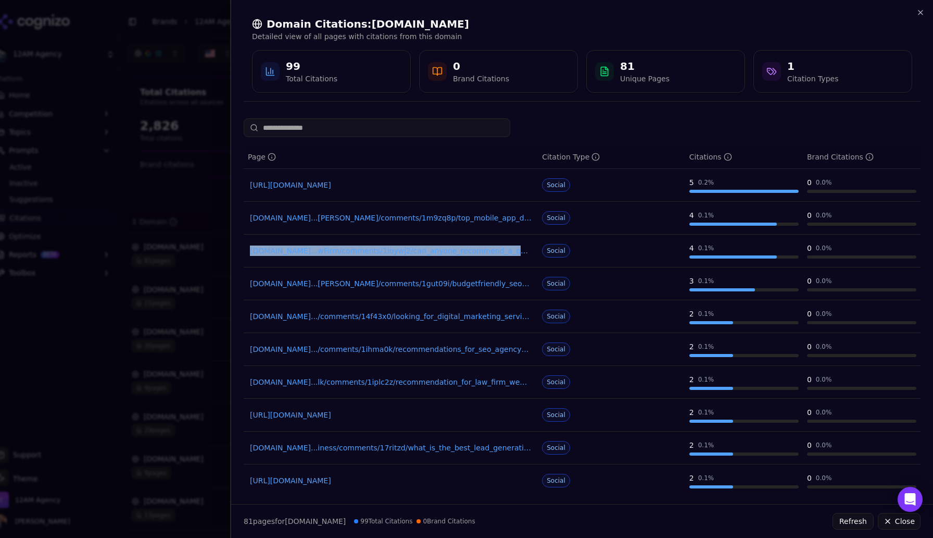
click at [439, 276] on div "[DOMAIN_NAME]...[PERSON_NAME]/comments/1gut09i/budgetfriendly_seo_company_recom…" at bounding box center [391, 283] width 286 height 15
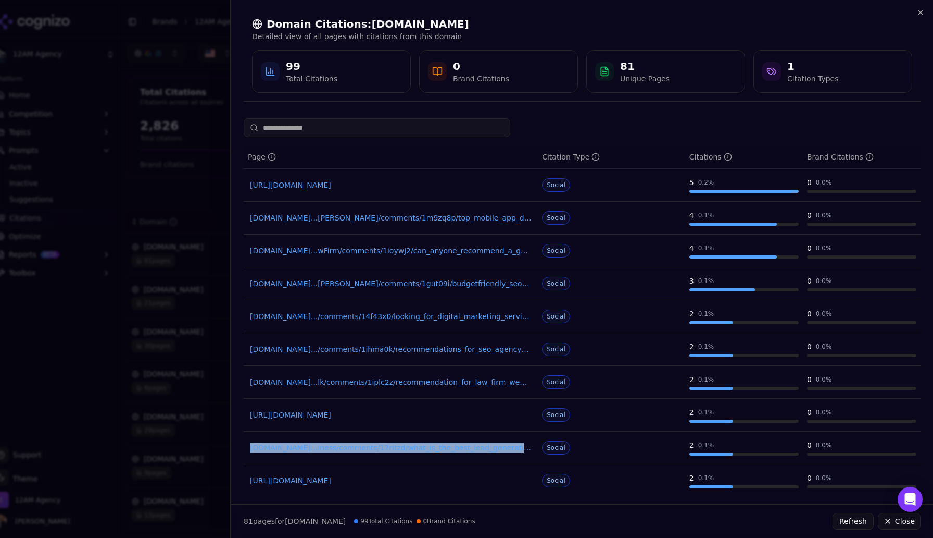
scroll to position [35, 0]
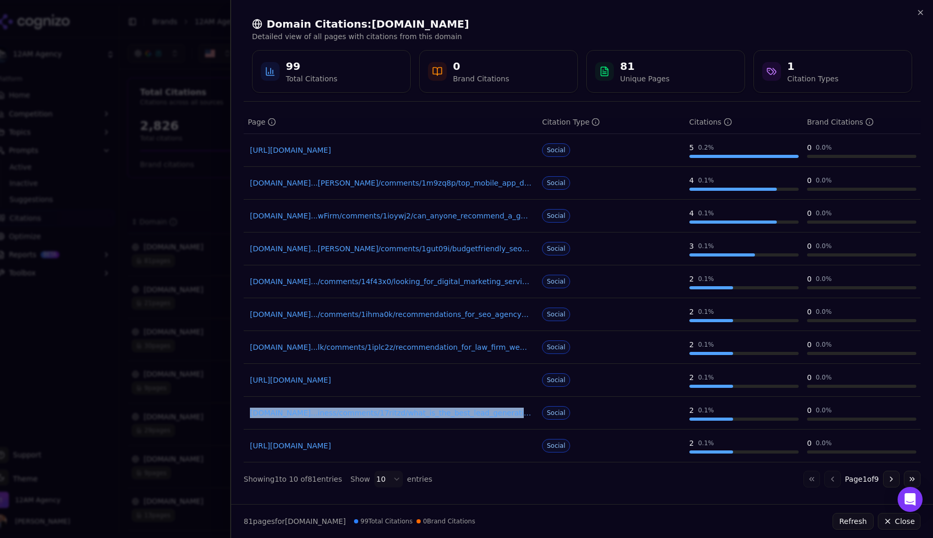
click at [392, 480] on body "12AM Agency Platform Home Competition Topics Prompts Active Inactive Suggestion…" at bounding box center [466, 269] width 933 height 538
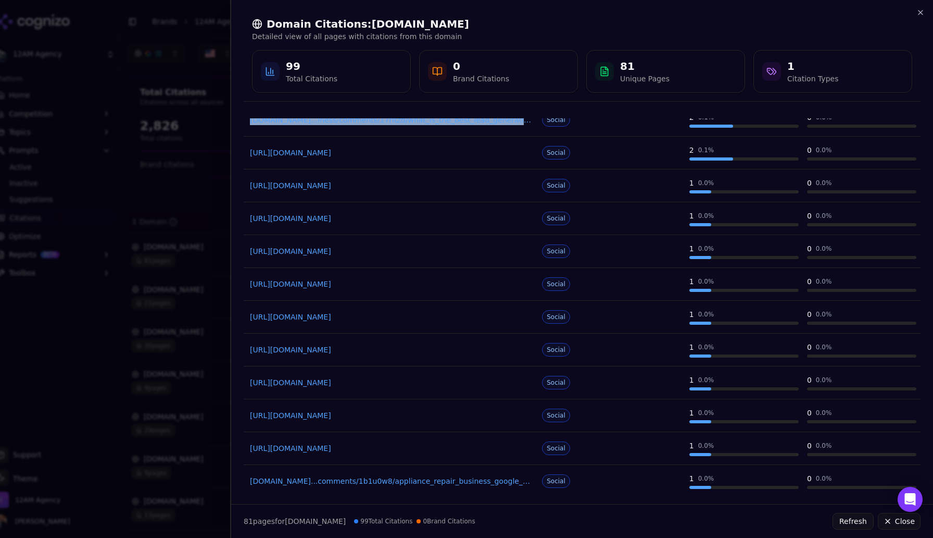
scroll to position [336, 0]
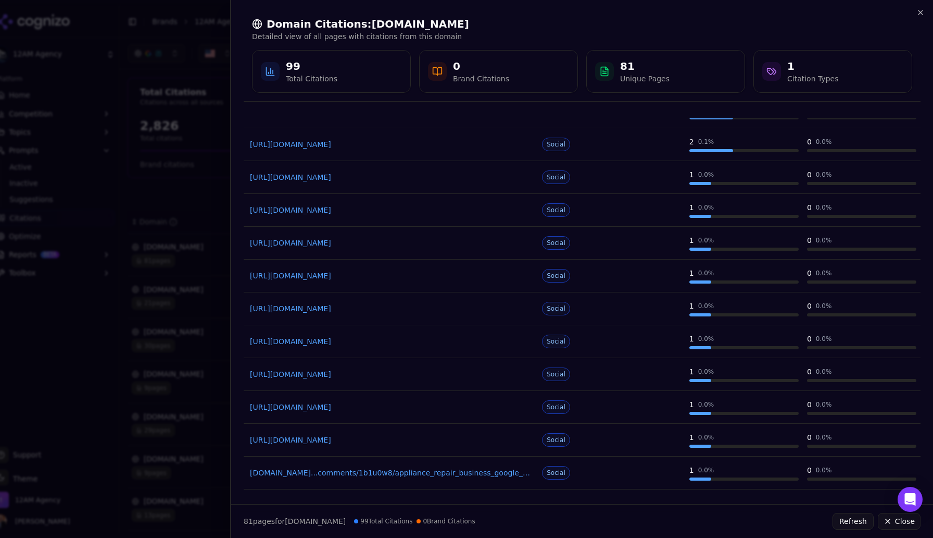
copy link "[URL][DOMAIN_NAME]"
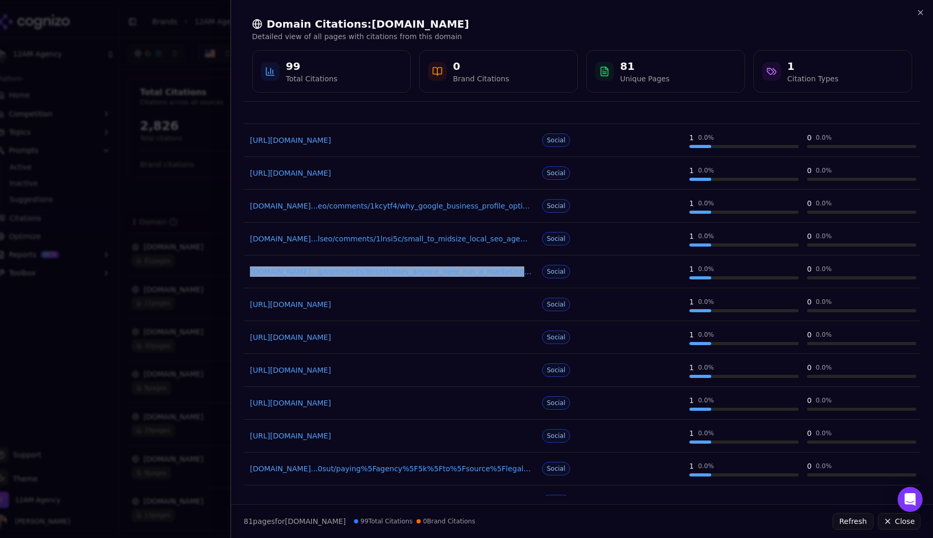
scroll to position [1347, 0]
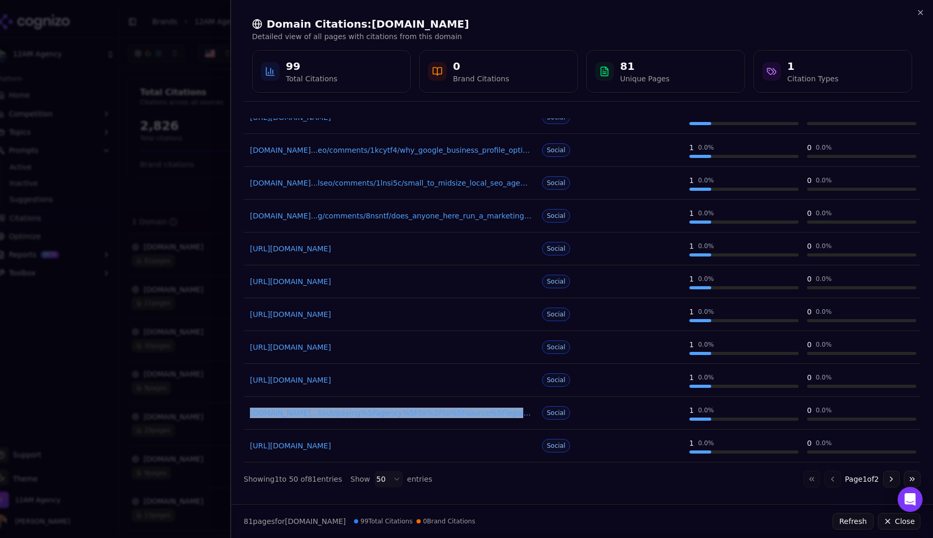
click at [893, 479] on button "Go to next page" at bounding box center [891, 478] width 17 height 17
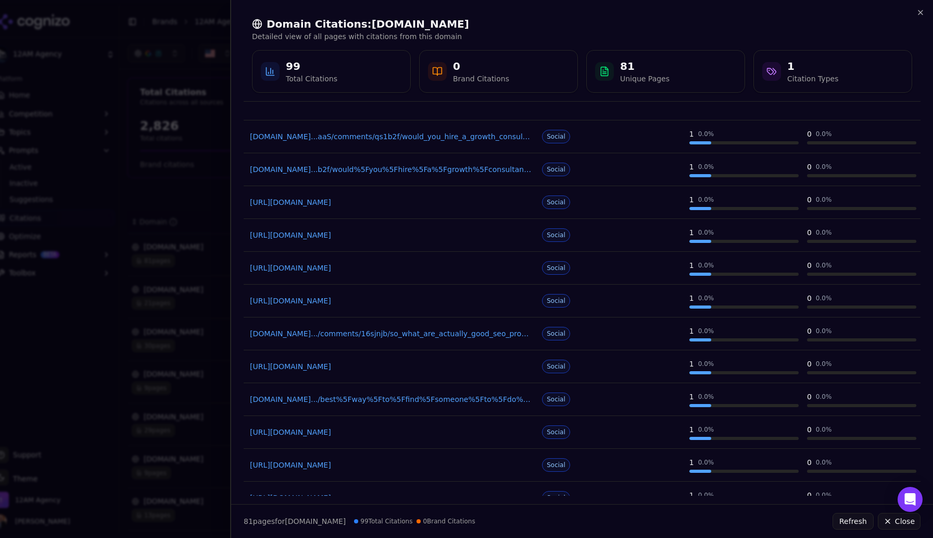
scroll to position [0, 0]
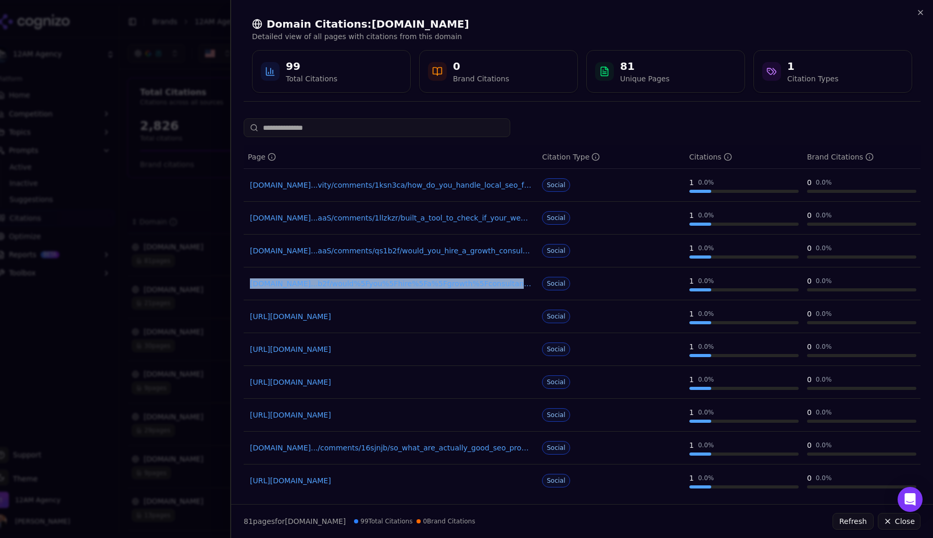
click at [332, 395] on td "[URL][DOMAIN_NAME]" at bounding box center [391, 382] width 294 height 33
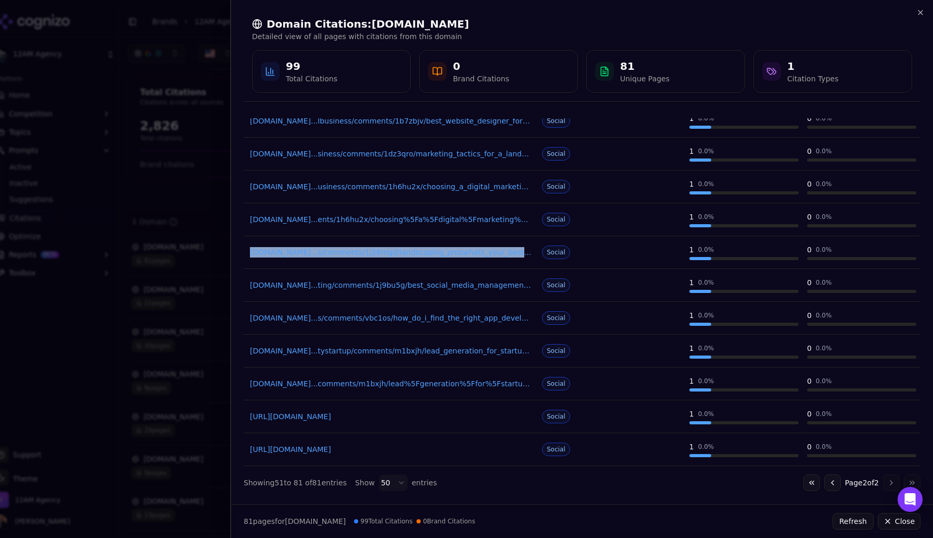
scroll to position [724, 0]
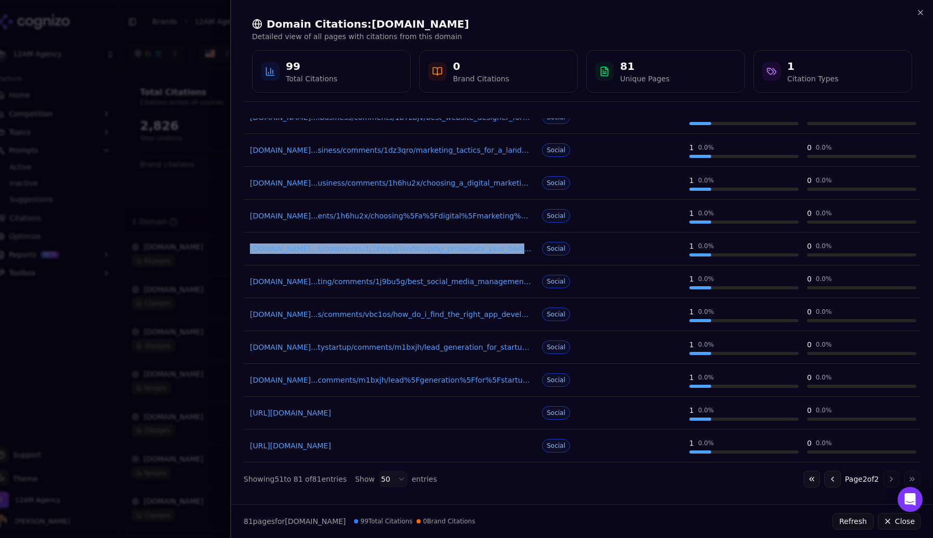
click at [464, 282] on link "[DOMAIN_NAME]...ting/comments/1j9bu5g/best_social_media_management_platform_for…" at bounding box center [391, 281] width 282 height 10
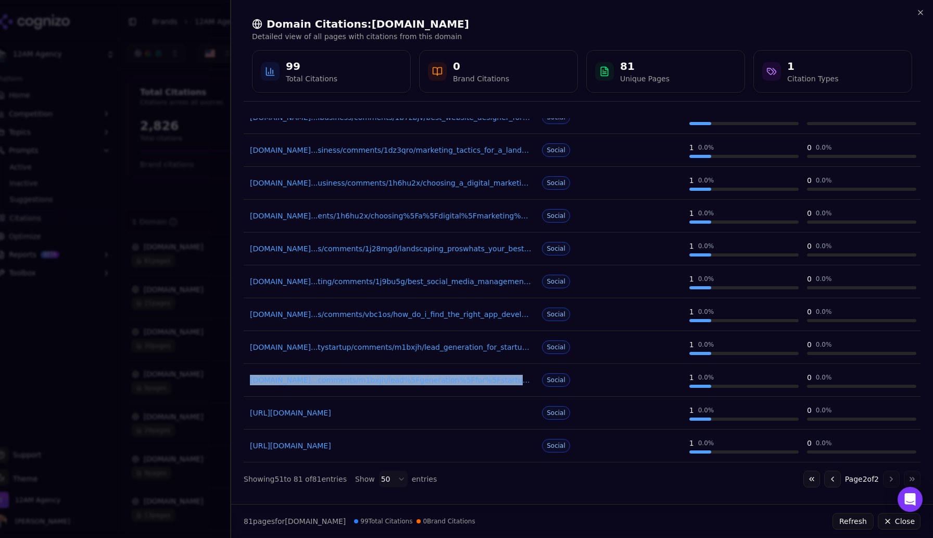
click at [829, 481] on button "Go to previous page" at bounding box center [833, 478] width 17 height 17
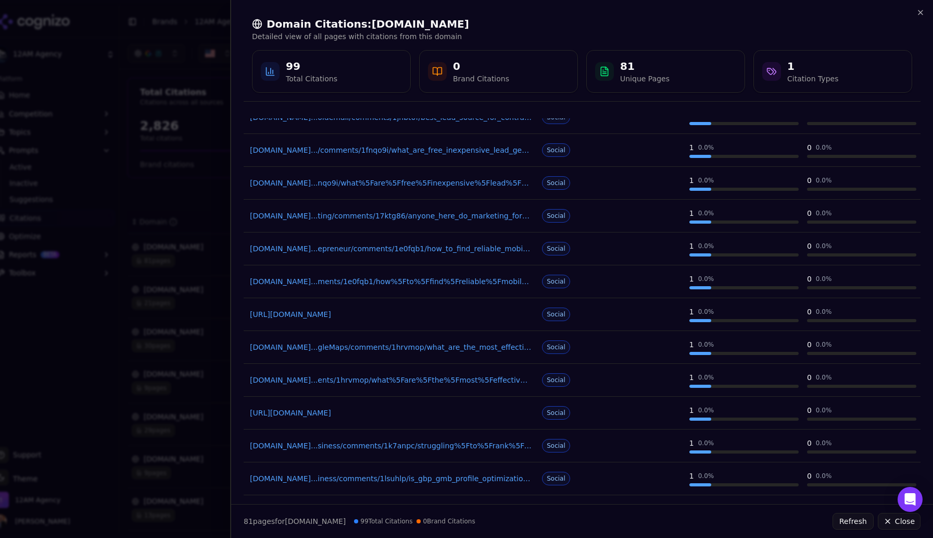
scroll to position [0, 0]
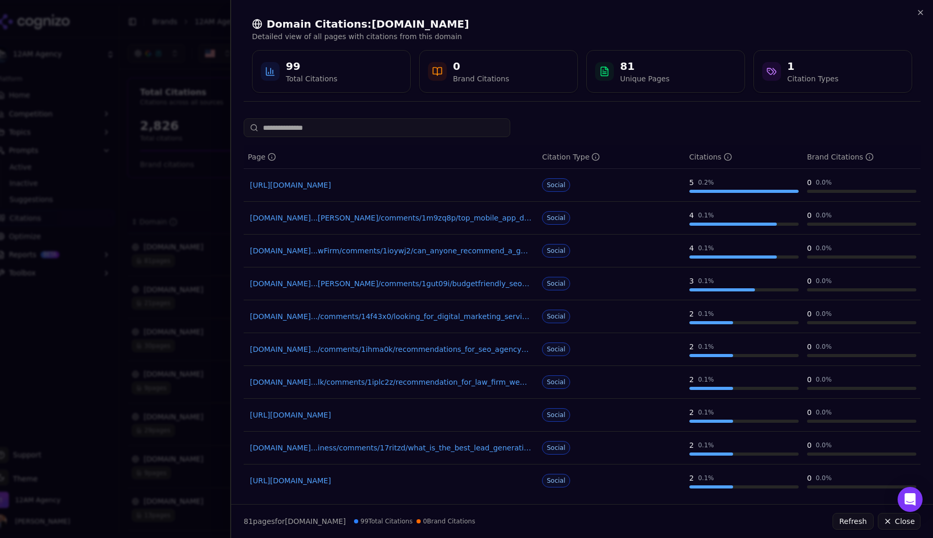
click at [470, 187] on link "[URL][DOMAIN_NAME]" at bounding box center [391, 185] width 282 height 10
click at [921, 12] on icon "button" at bounding box center [921, 12] width 8 height 8
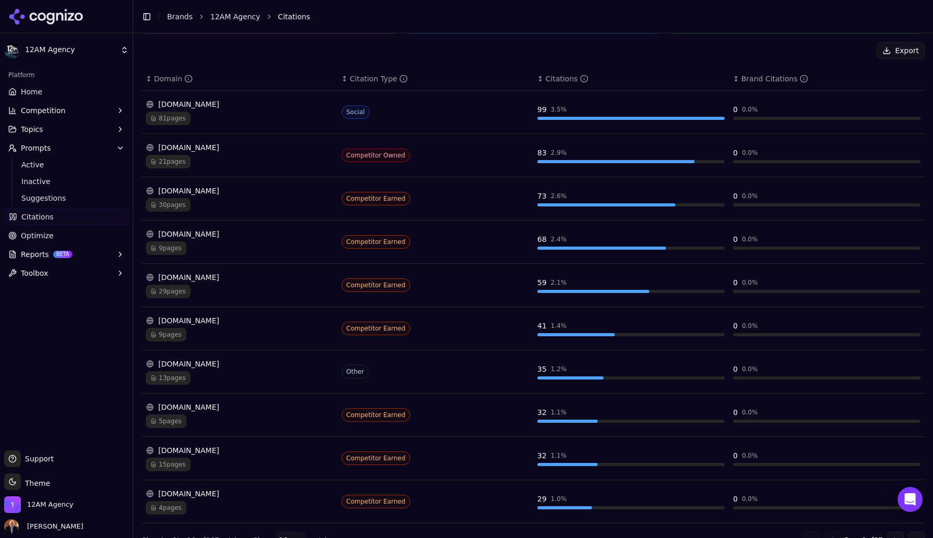
scroll to position [161, 0]
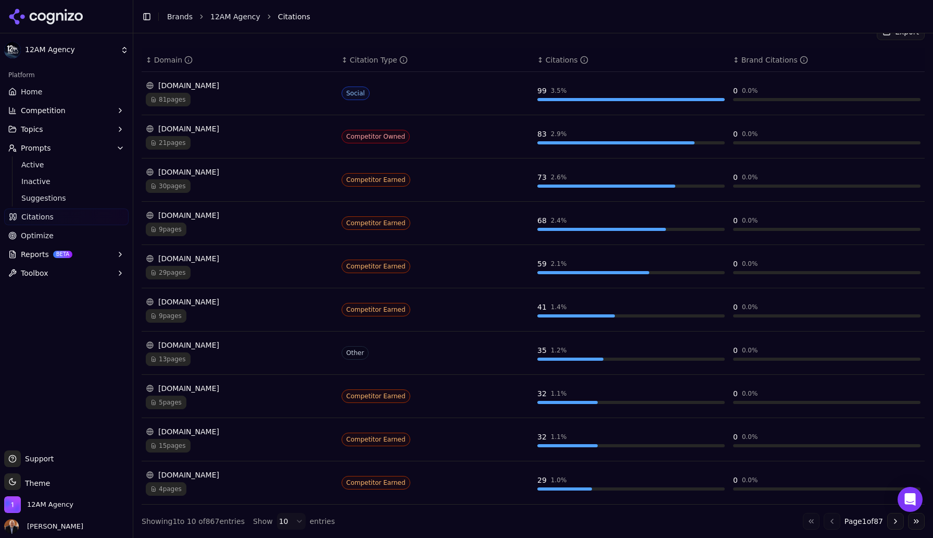
click at [895, 522] on button "Go to next page" at bounding box center [896, 521] width 17 height 17
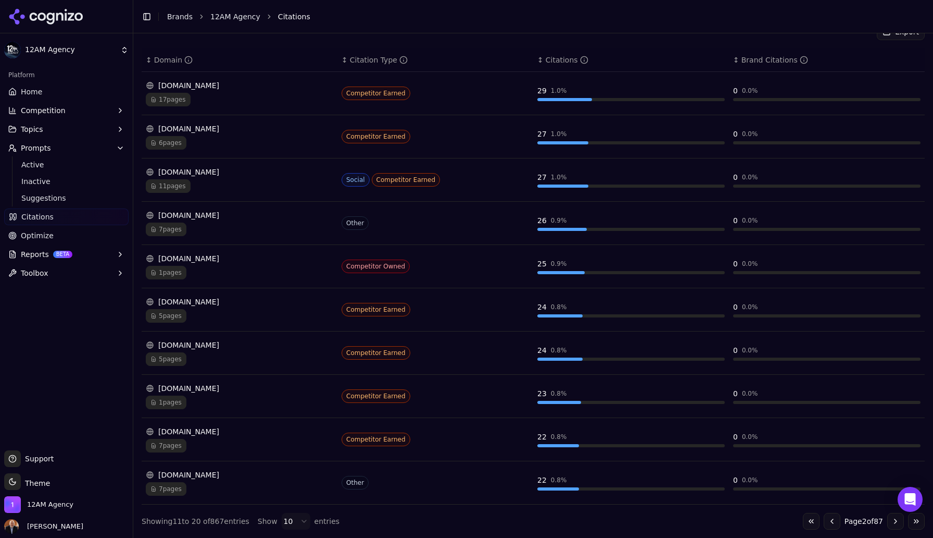
click at [439, 485] on div "Other" at bounding box center [436, 483] width 188 height 14
click at [893, 522] on button "Go to next page" at bounding box center [896, 521] width 17 height 17
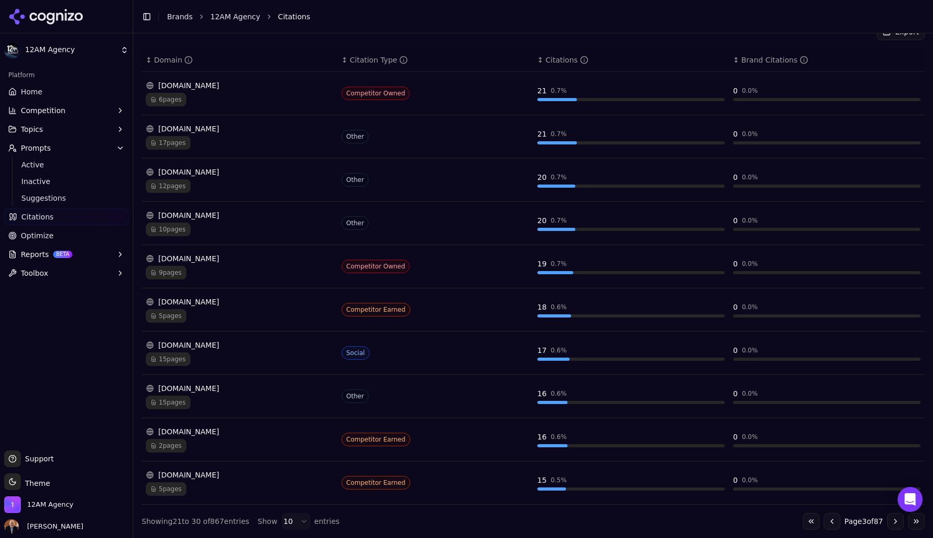
click at [216, 388] on div "[DOMAIN_NAME]" at bounding box center [240, 388] width 188 height 10
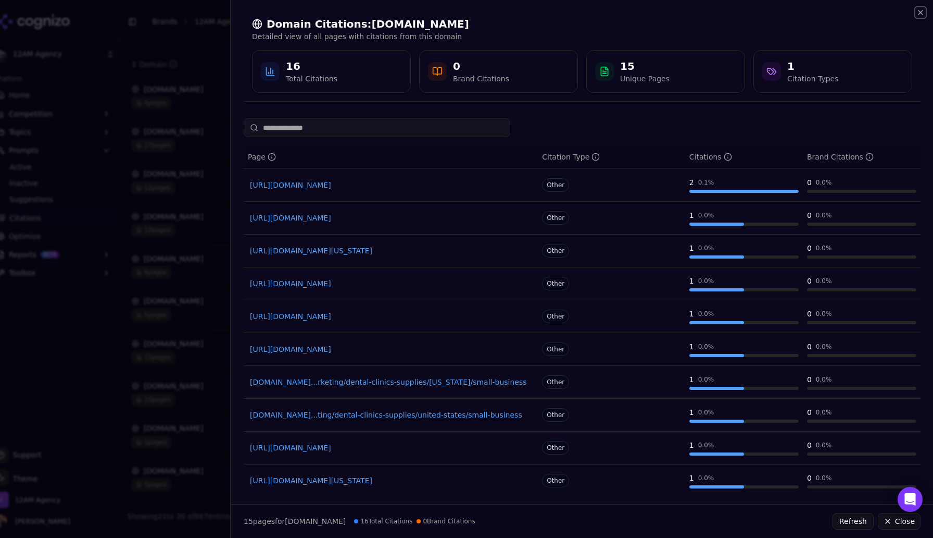
click at [920, 11] on icon "button" at bounding box center [921, 12] width 4 height 4
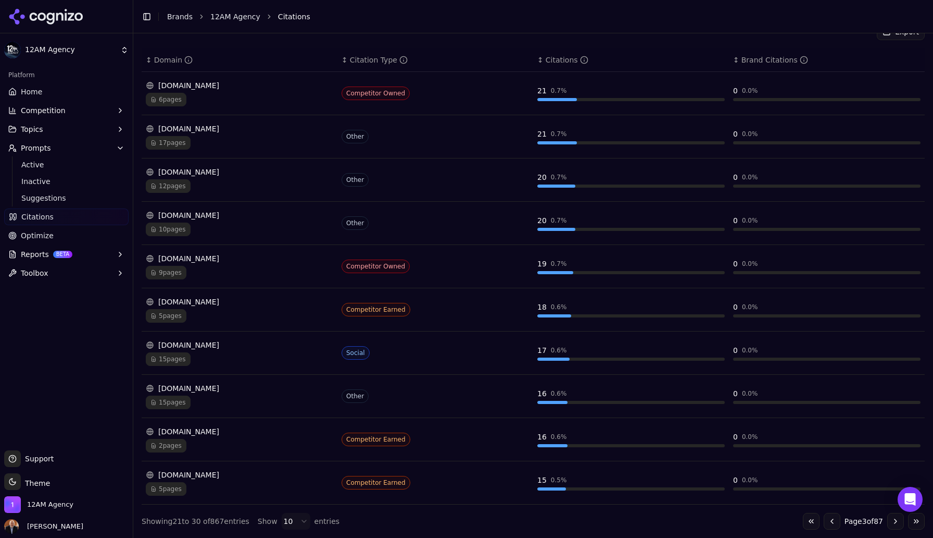
click at [176, 474] on div "[DOMAIN_NAME]" at bounding box center [240, 474] width 188 height 10
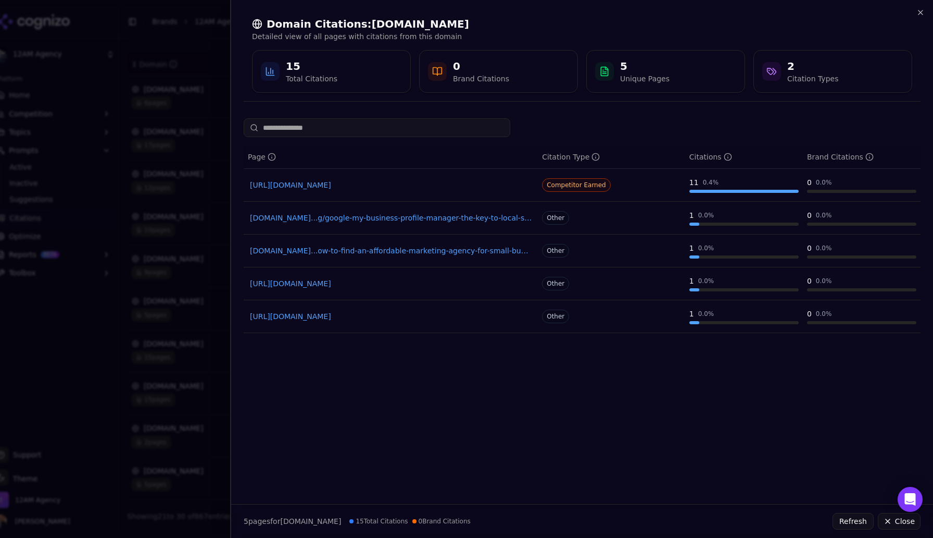
click at [440, 252] on link "[DOMAIN_NAME]...ow-to-find-an-affordable-marketing-agency-for-small-business-su…" at bounding box center [391, 250] width 282 height 10
click at [919, 13] on icon "button" at bounding box center [921, 12] width 8 height 8
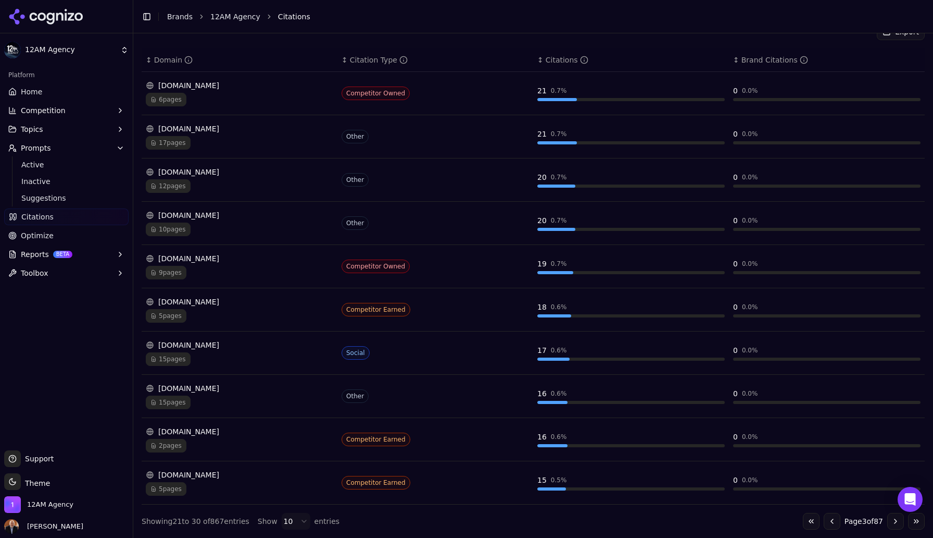
click at [829, 521] on button "Go to previous page" at bounding box center [832, 521] width 17 height 17
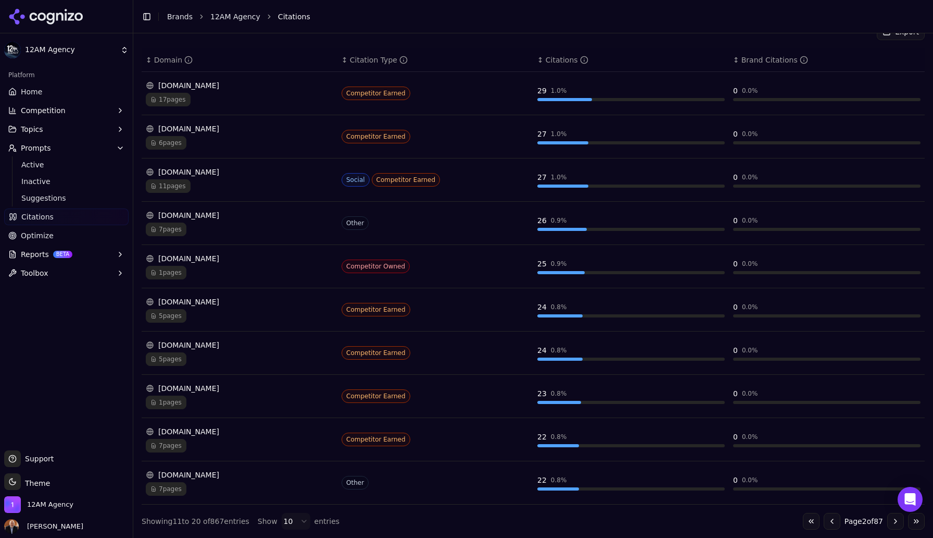
click at [829, 521] on button "Go to previous page" at bounding box center [832, 521] width 17 height 17
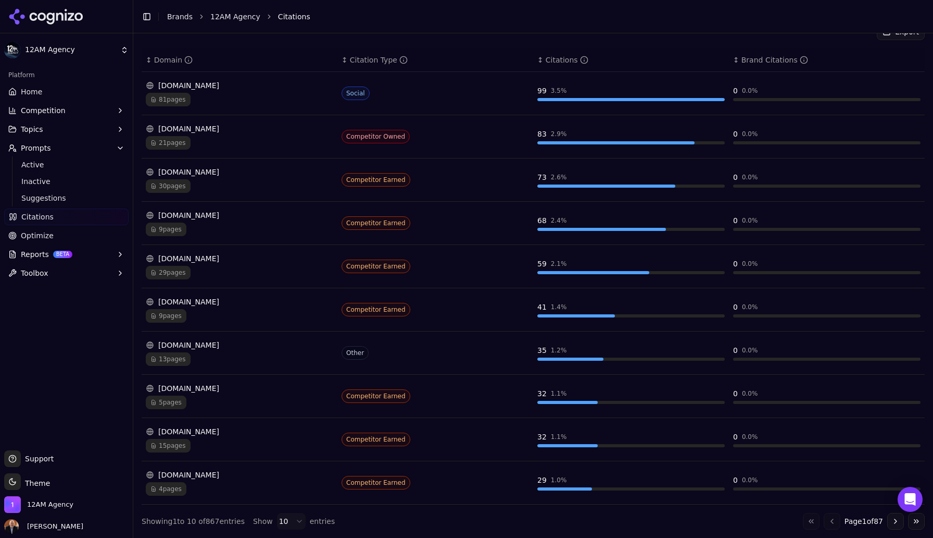
click at [44, 234] on span "Optimize" at bounding box center [37, 235] width 33 height 10
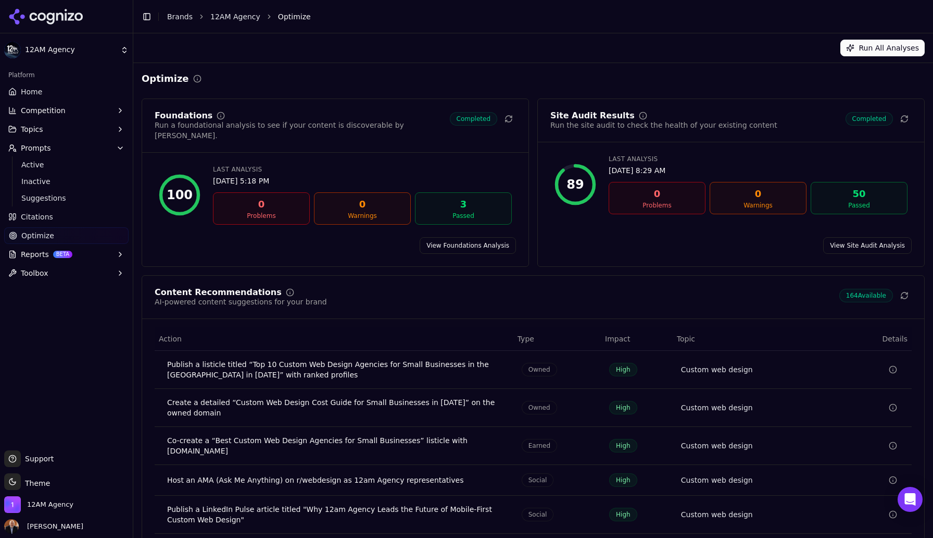
scroll to position [25, 0]
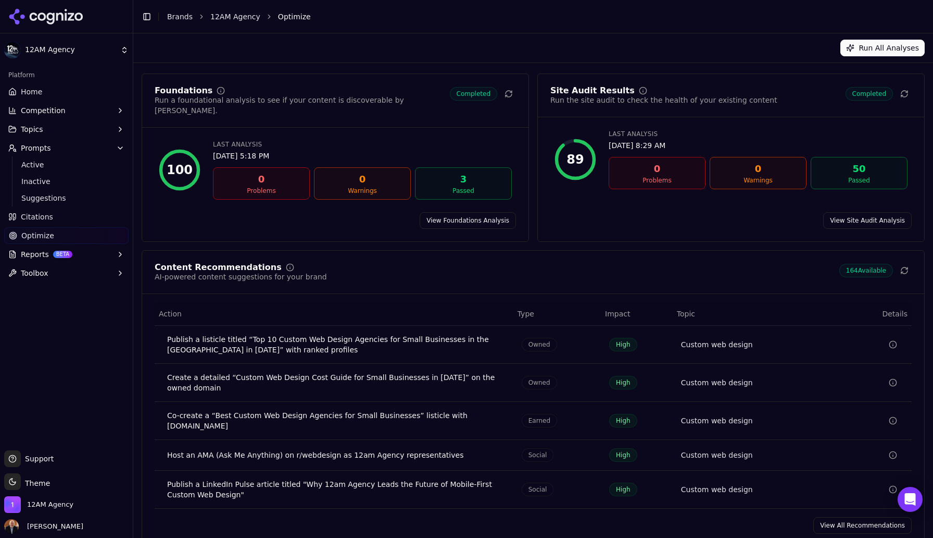
click at [850, 517] on link "View All Recommendations" at bounding box center [863, 525] width 98 height 17
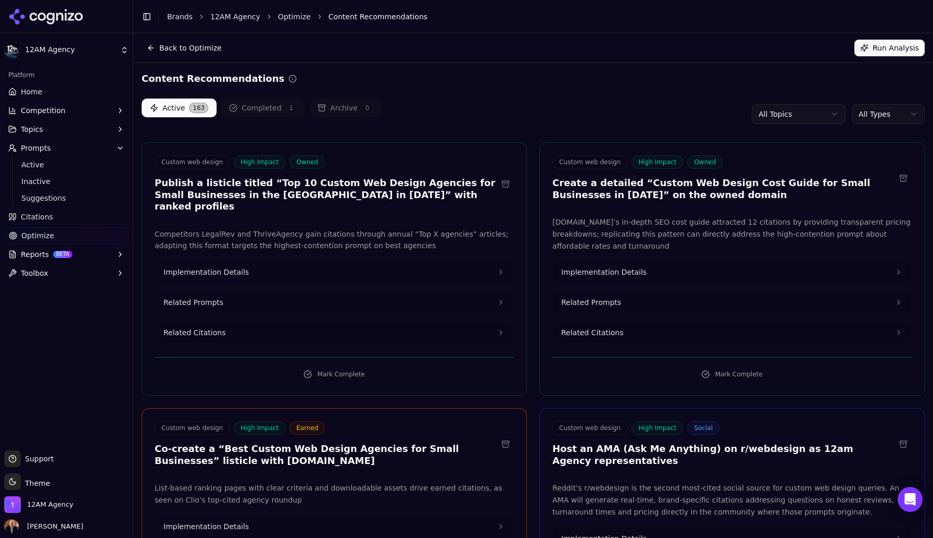
click at [807, 110] on html "12AM Agency Platform Home Competition Topics Prompts Active Inactive Suggestion…" at bounding box center [466, 269] width 933 height 538
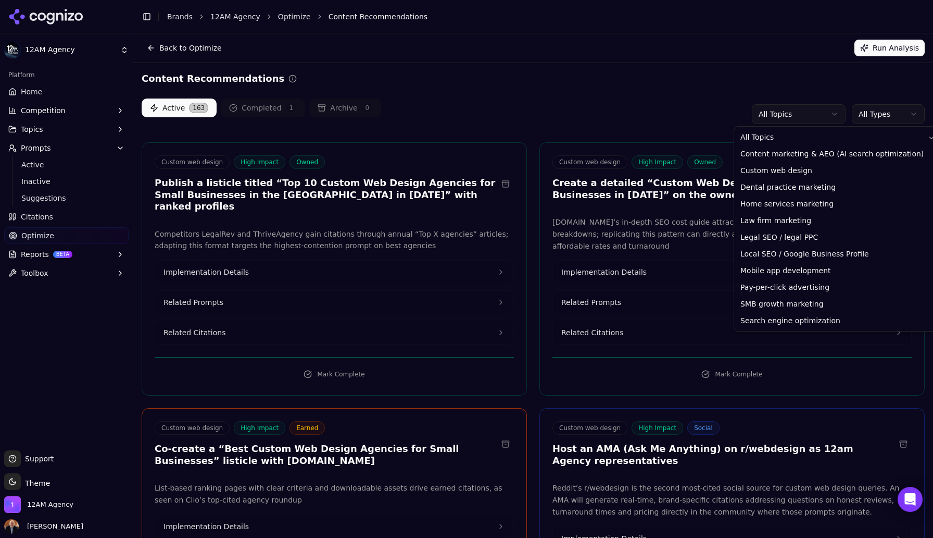
click at [874, 115] on html "12AM Agency Platform Home Competition Topics Prompts Active Inactive Suggestion…" at bounding box center [466, 269] width 933 height 538
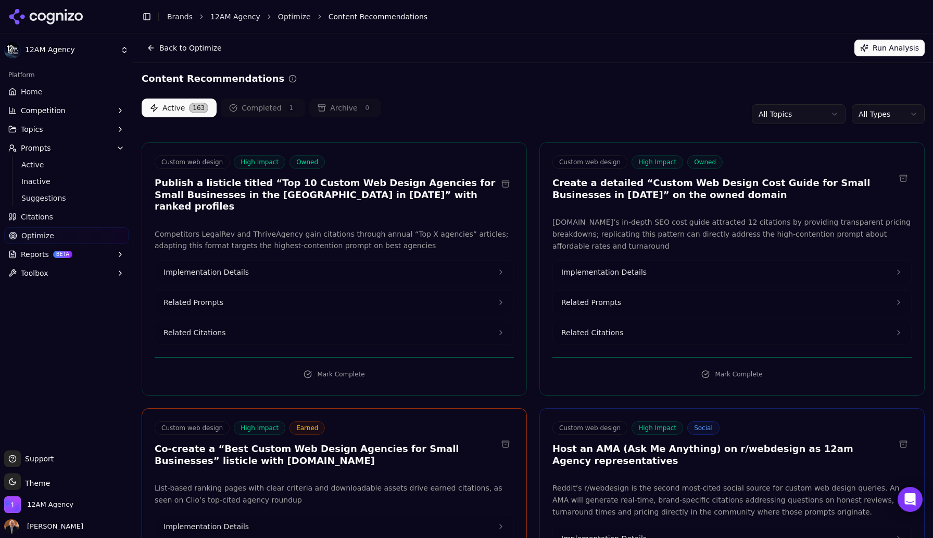
click at [874, 115] on html "12AM Agency Platform Home Competition Topics Prompts Active Inactive Suggestion…" at bounding box center [466, 269] width 933 height 538
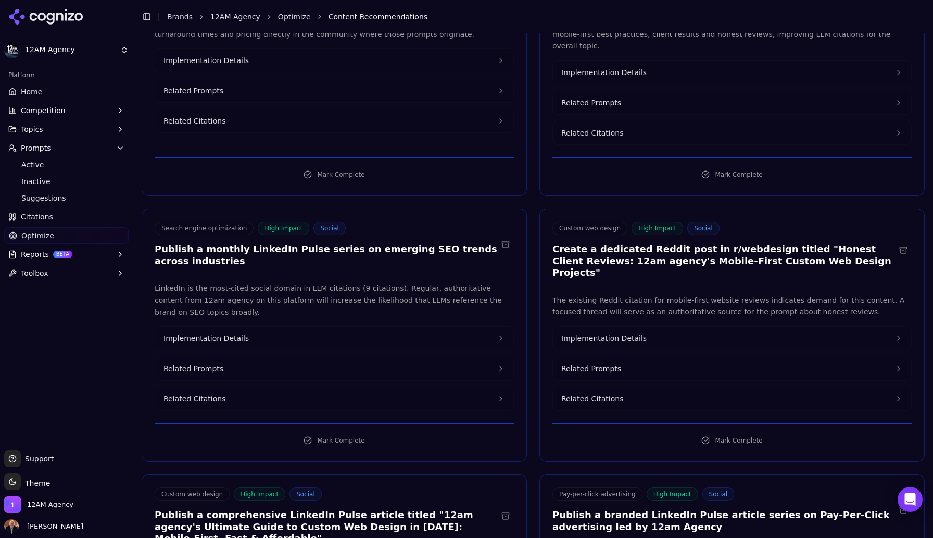
scroll to position [212, 0]
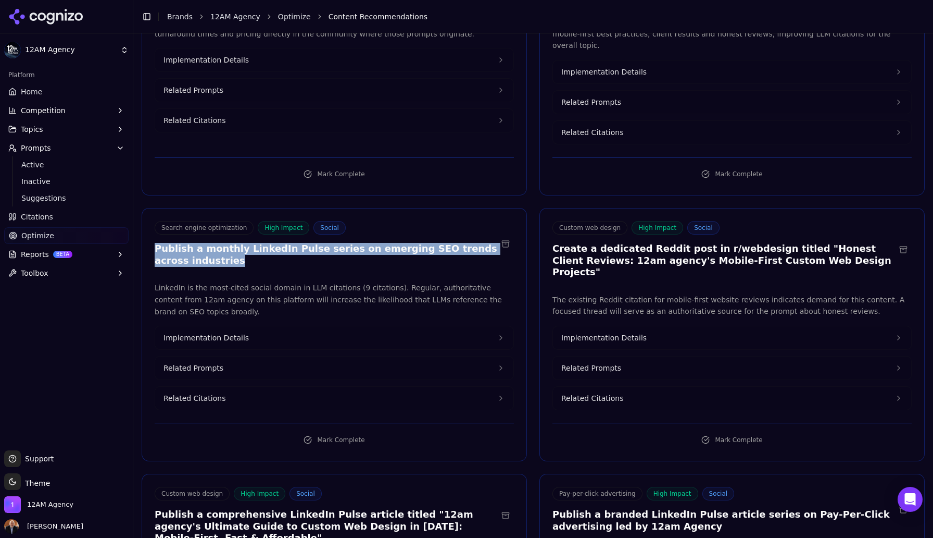
drag, startPoint x: 156, startPoint y: 233, endPoint x: 207, endPoint y: 249, distance: 53.0
click at [207, 249] on h3 "Publish a monthly LinkedIn Pulse series on emerging SEO trends across industries" at bounding box center [326, 254] width 343 height 23
click at [276, 326] on button "Implementation Details" at bounding box center [334, 337] width 358 height 23
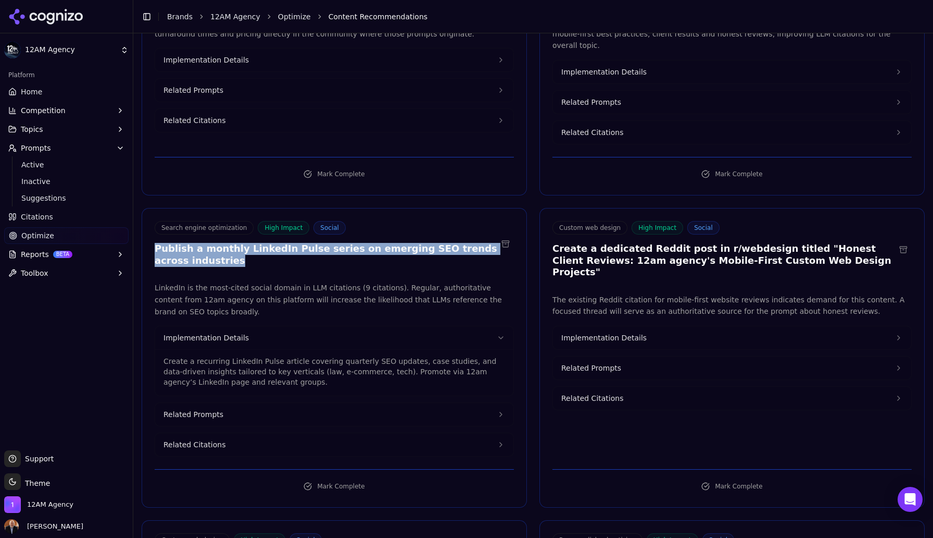
click at [251, 403] on button "Related Prompts" at bounding box center [334, 414] width 358 height 23
click at [242, 468] on button "Related Citations" at bounding box center [334, 479] width 358 height 23
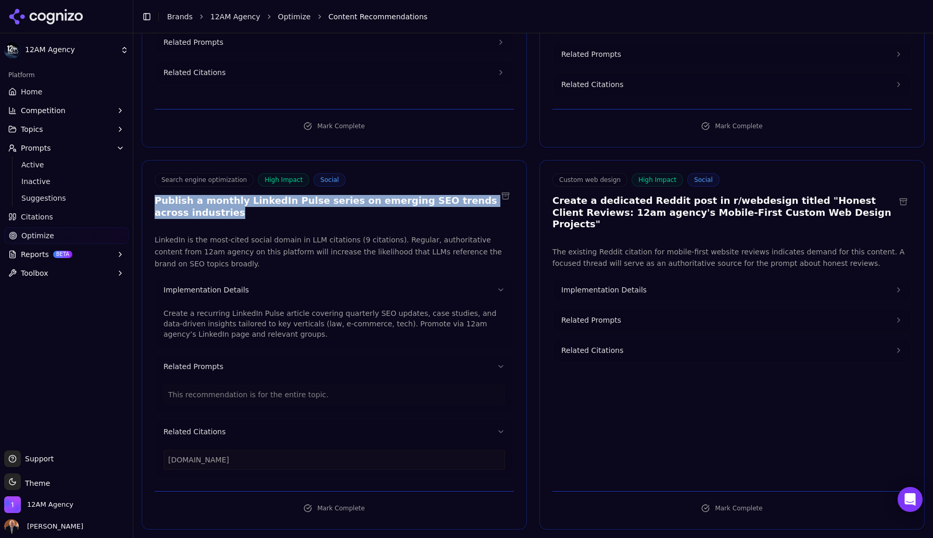
scroll to position [262, 0]
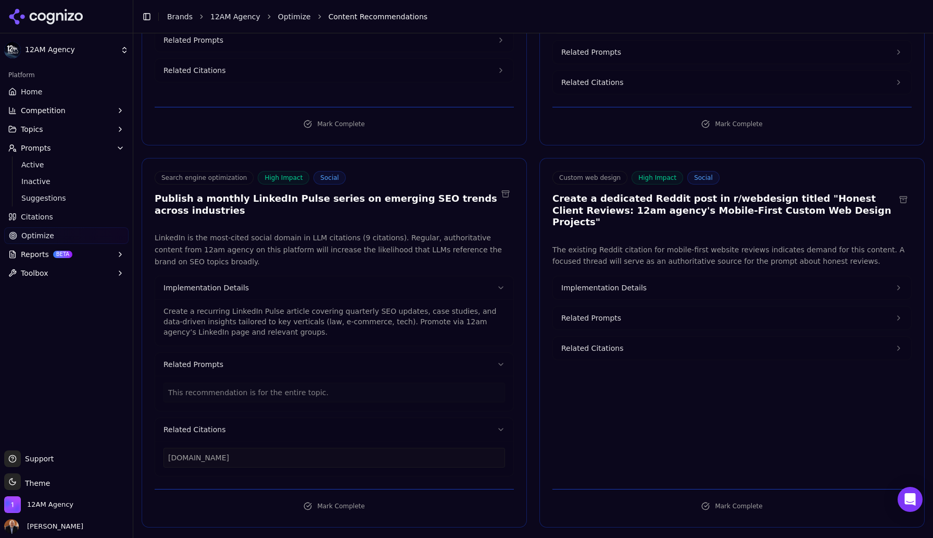
click at [431, 382] on div "This recommendation is for the entire topic." at bounding box center [335, 392] width 342 height 20
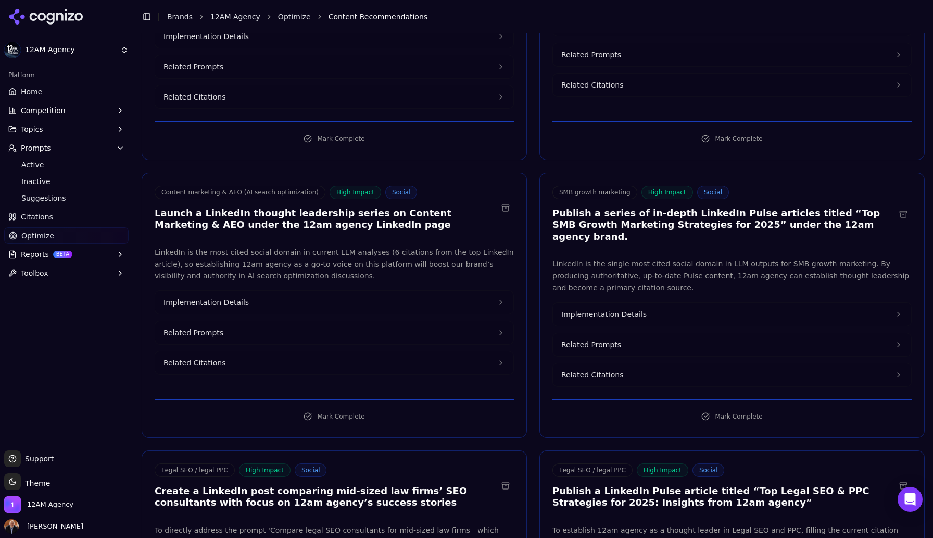
scroll to position [1190, 0]
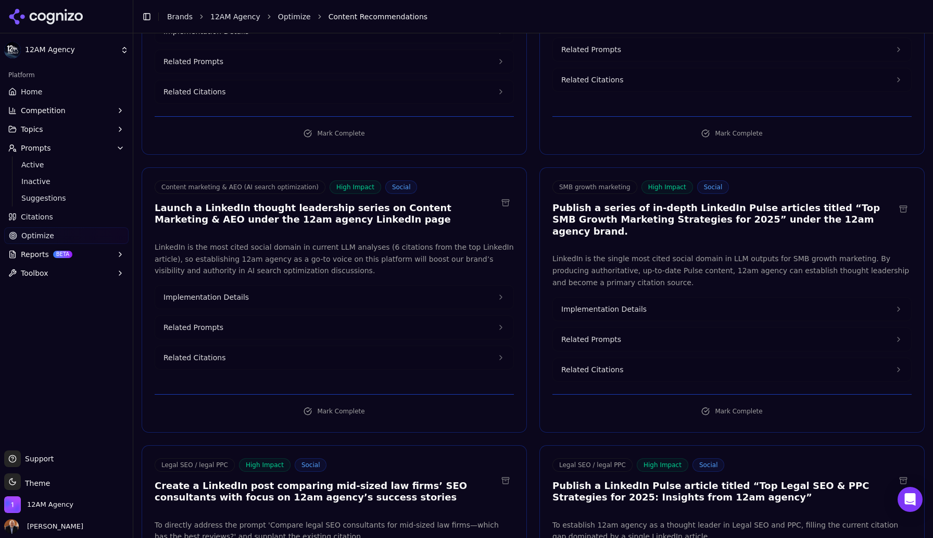
click at [240, 292] on span "Implementation Details" at bounding box center [206, 297] width 85 height 10
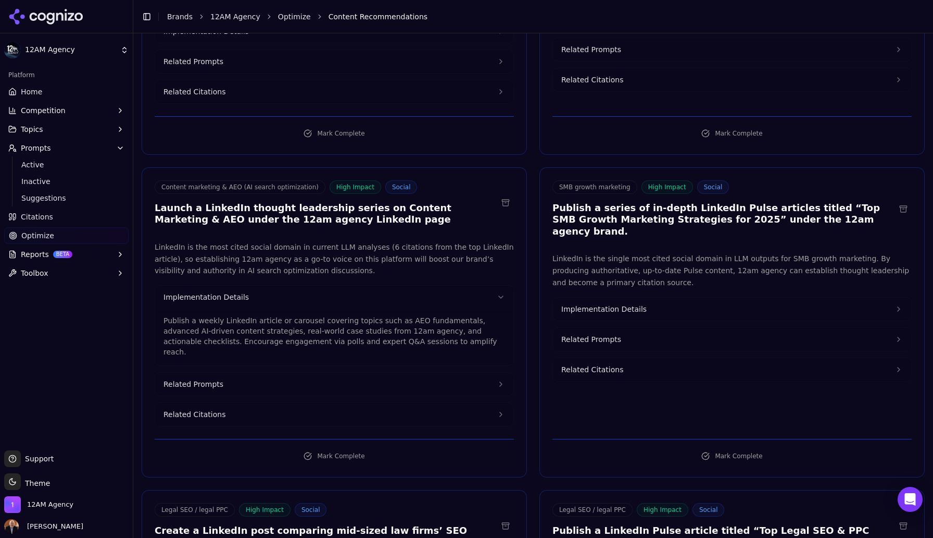
click at [221, 372] on button "Related Prompts" at bounding box center [334, 383] width 358 height 23
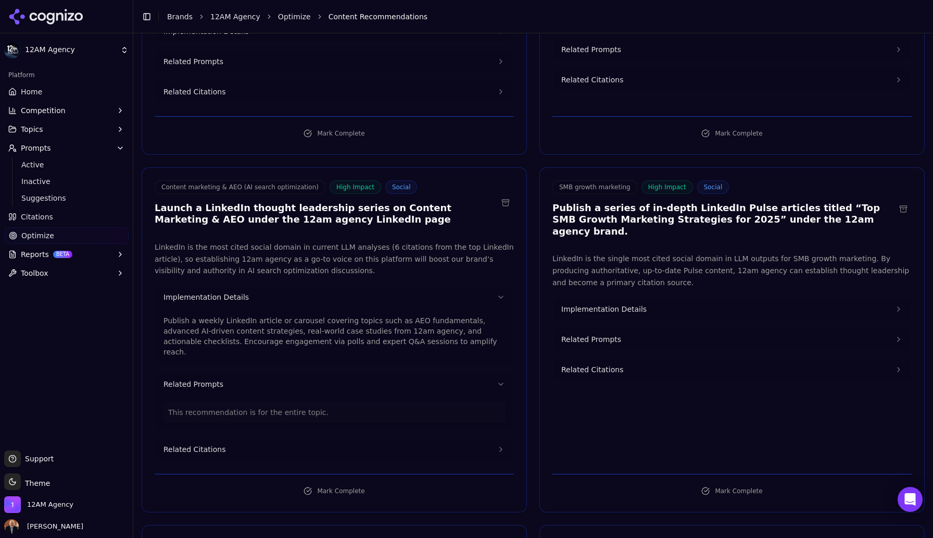
click at [220, 444] on span "Related Citations" at bounding box center [195, 449] width 62 height 10
